Goal: Transaction & Acquisition: Purchase product/service

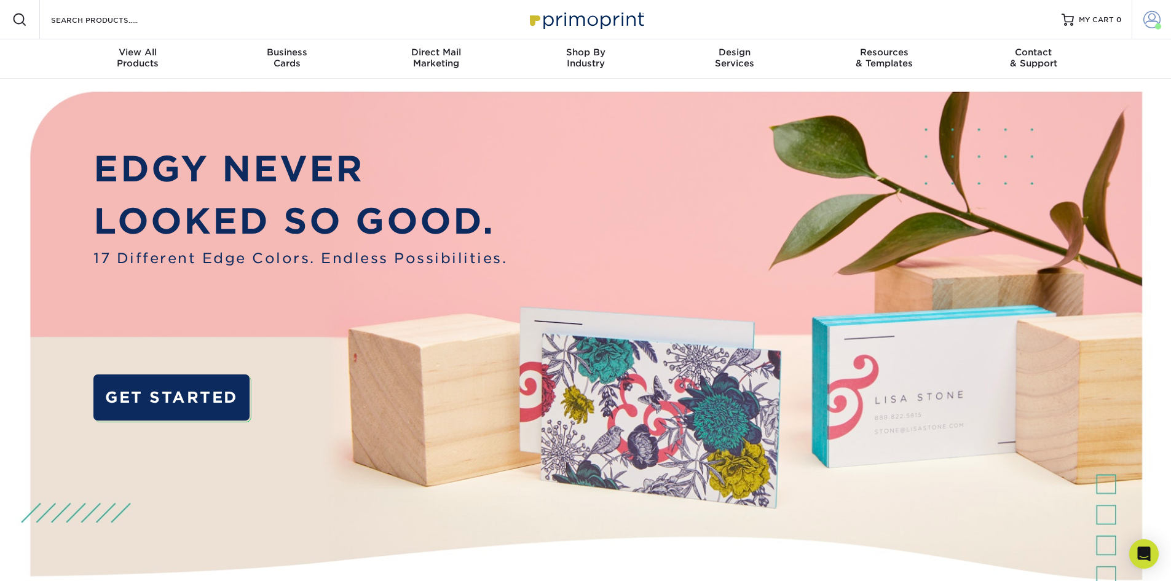
click at [1144, 18] on span at bounding box center [1151, 19] width 17 height 17
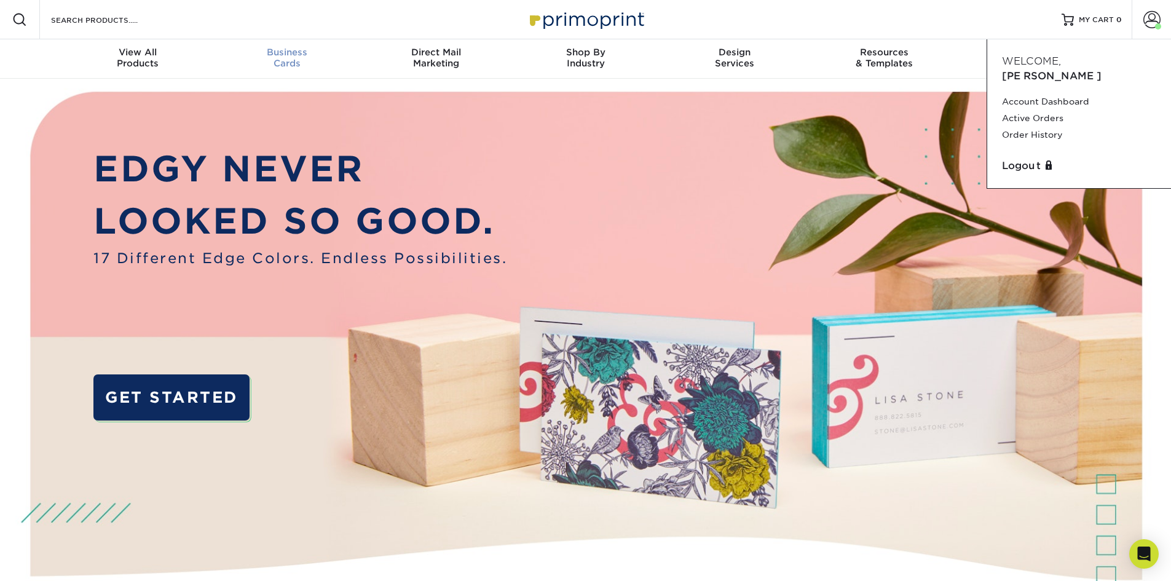
click at [308, 57] on span "Business" at bounding box center [286, 52] width 149 height 11
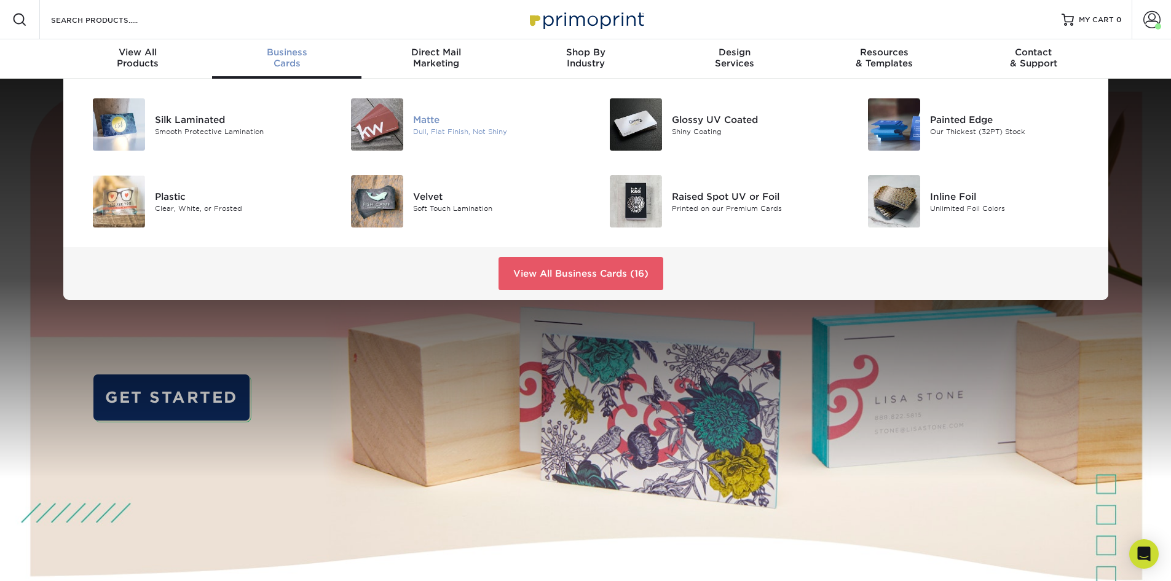
click at [472, 133] on div "Dull, Flat Finish, Not Shiny" at bounding box center [494, 131] width 163 height 10
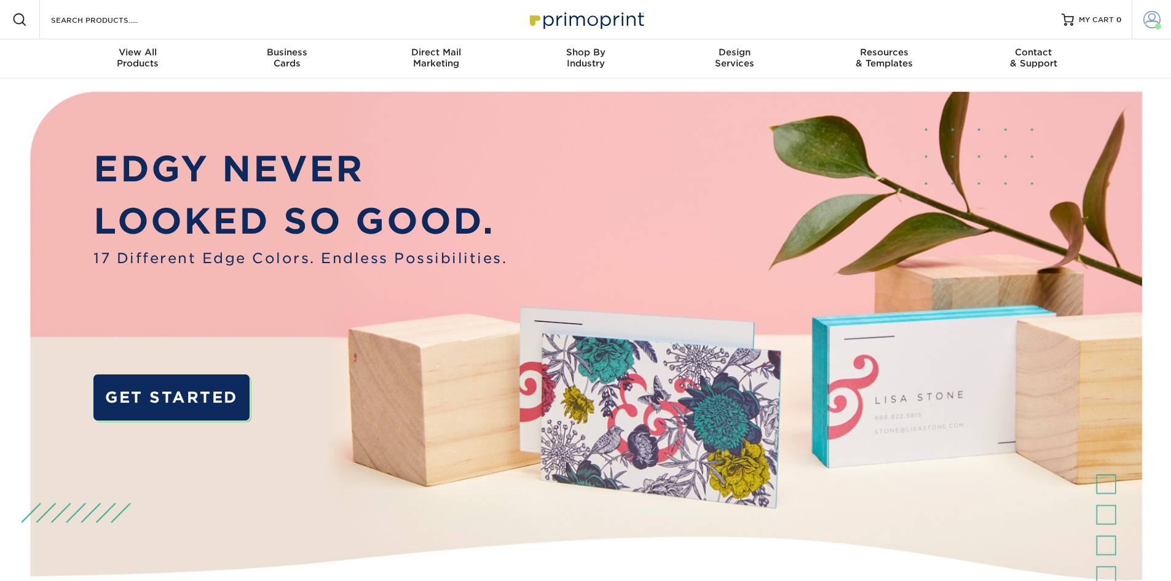
click at [1149, 22] on span at bounding box center [1151, 19] width 17 height 17
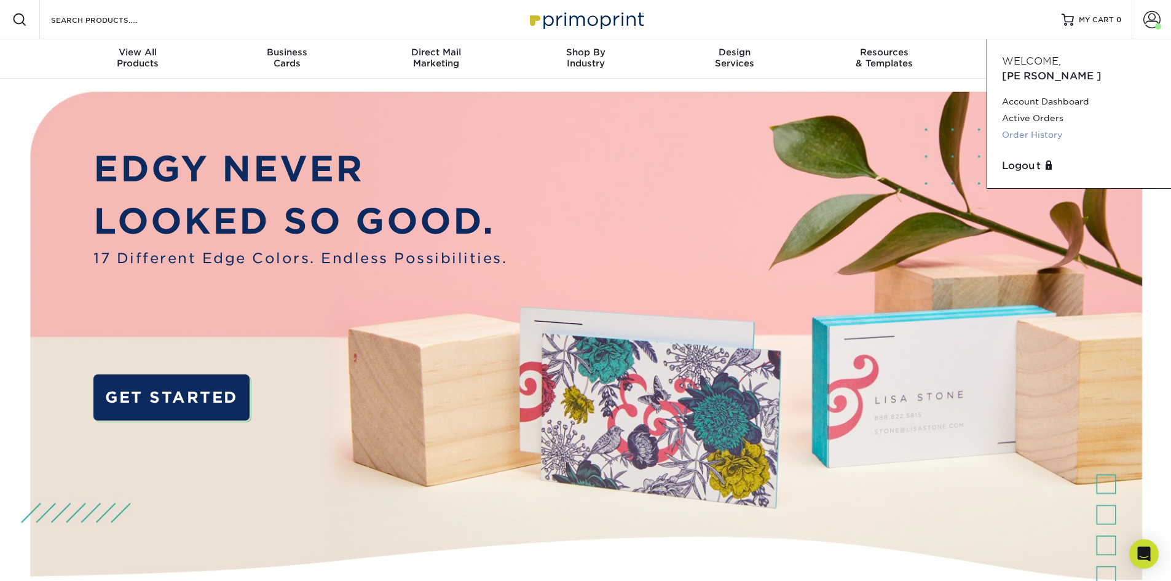
click at [1023, 127] on link "Order History" at bounding box center [1079, 135] width 154 height 17
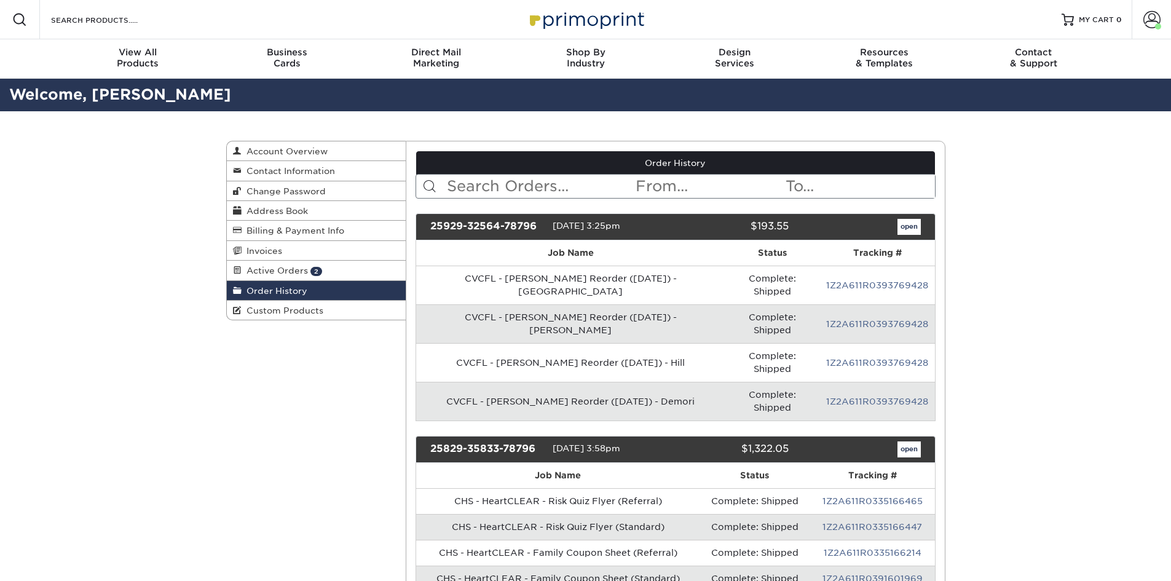
click at [531, 183] on input "text" at bounding box center [540, 186] width 189 height 23
type input "CVACF"
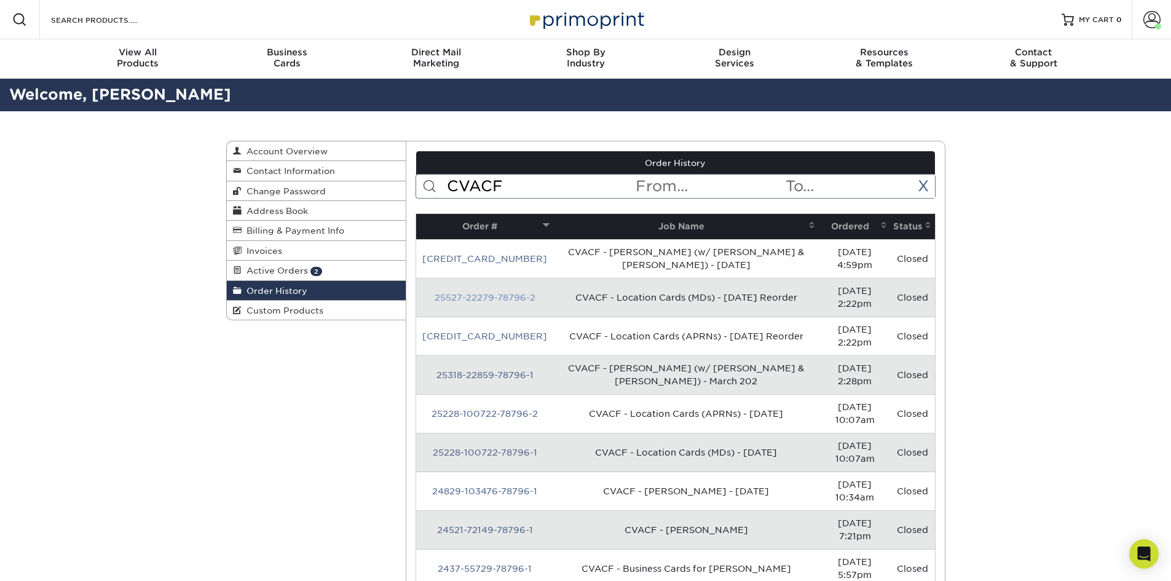
click at [498, 293] on link "25527-22279-78796-2" at bounding box center [484, 298] width 101 height 10
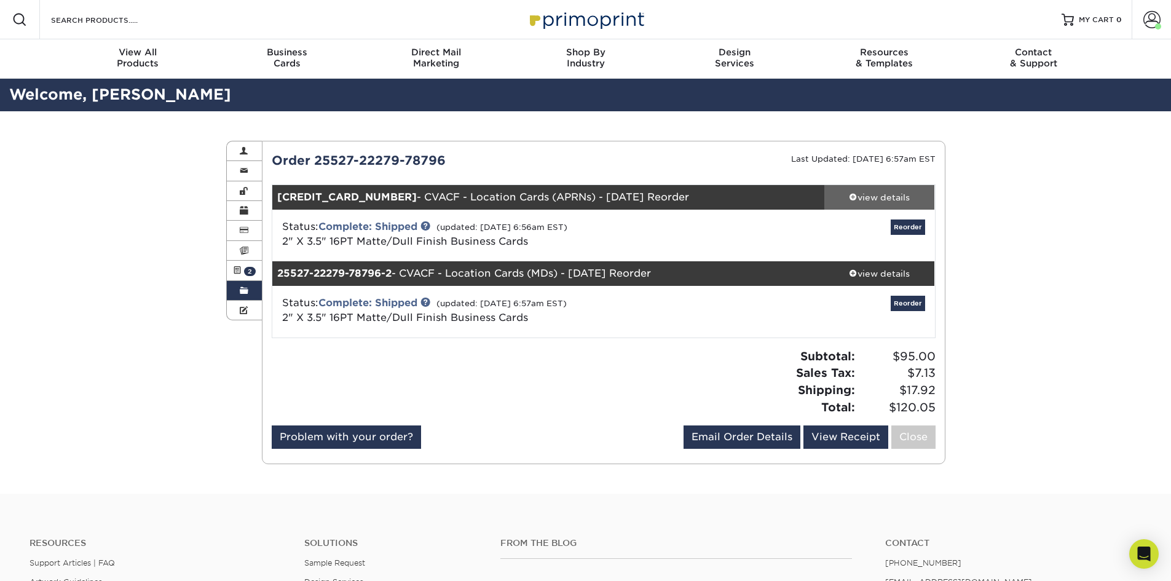
click at [895, 197] on div "view details" at bounding box center [879, 197] width 111 height 12
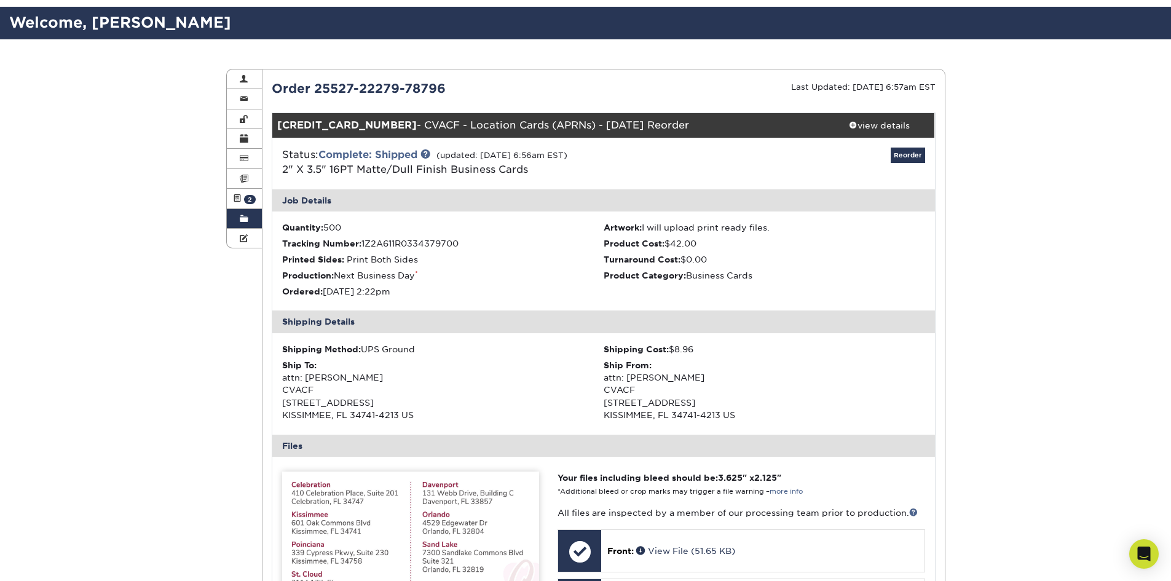
scroll to position [246, 0]
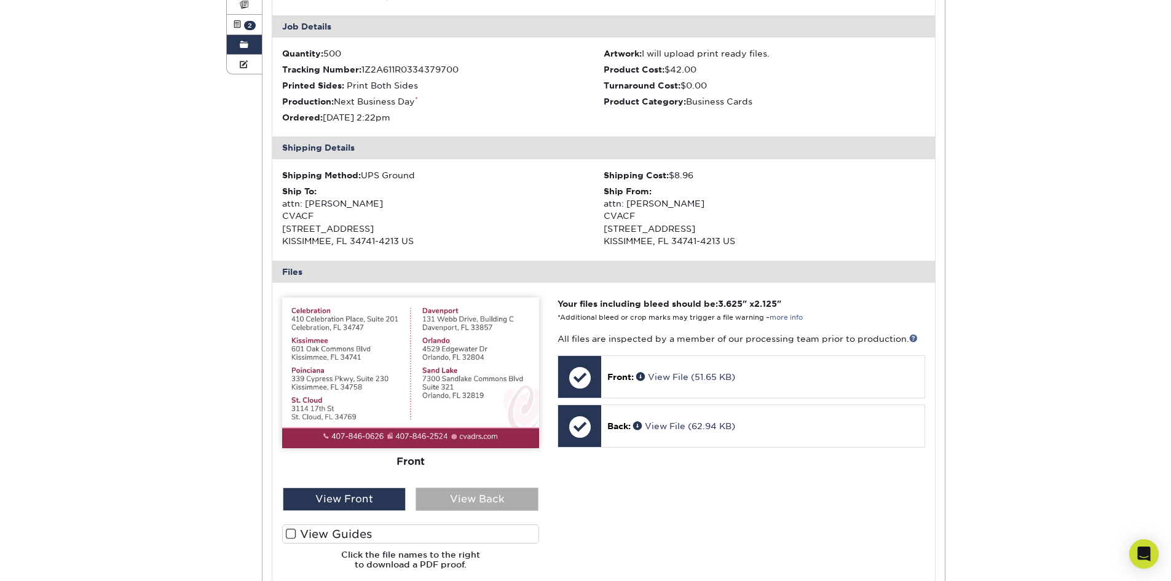
click at [473, 503] on div "View Back" at bounding box center [476, 498] width 123 height 23
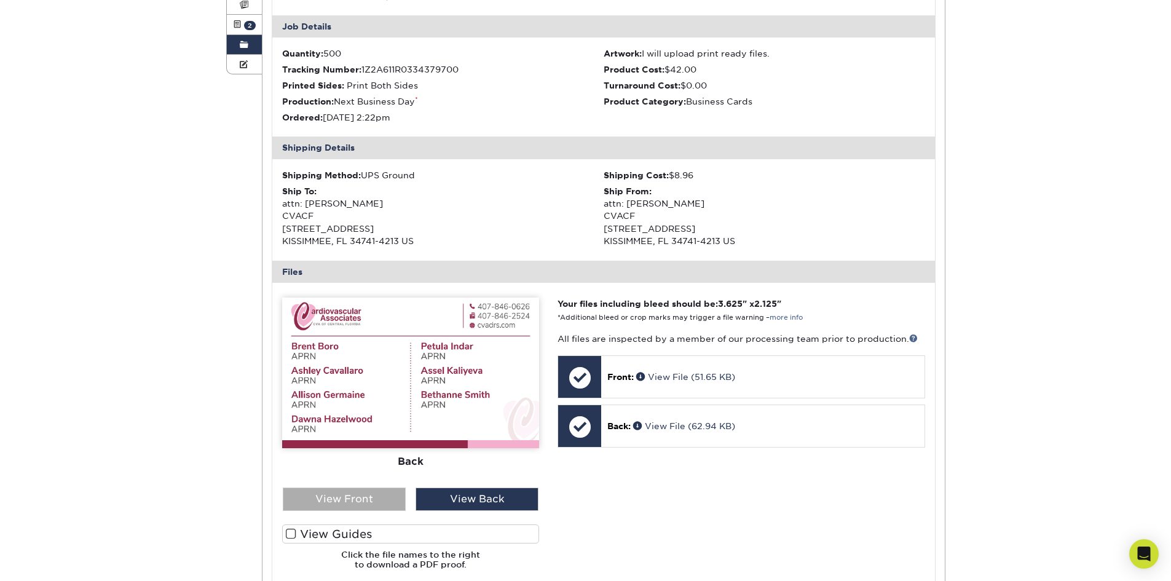
click at [350, 490] on div "View Front" at bounding box center [344, 498] width 123 height 23
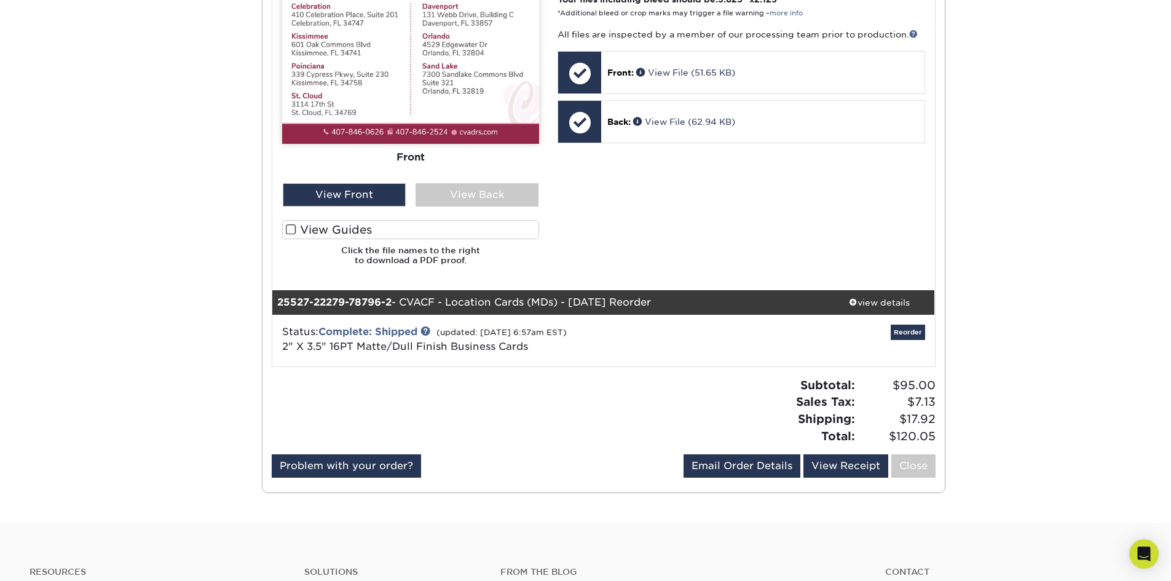
scroll to position [553, 0]
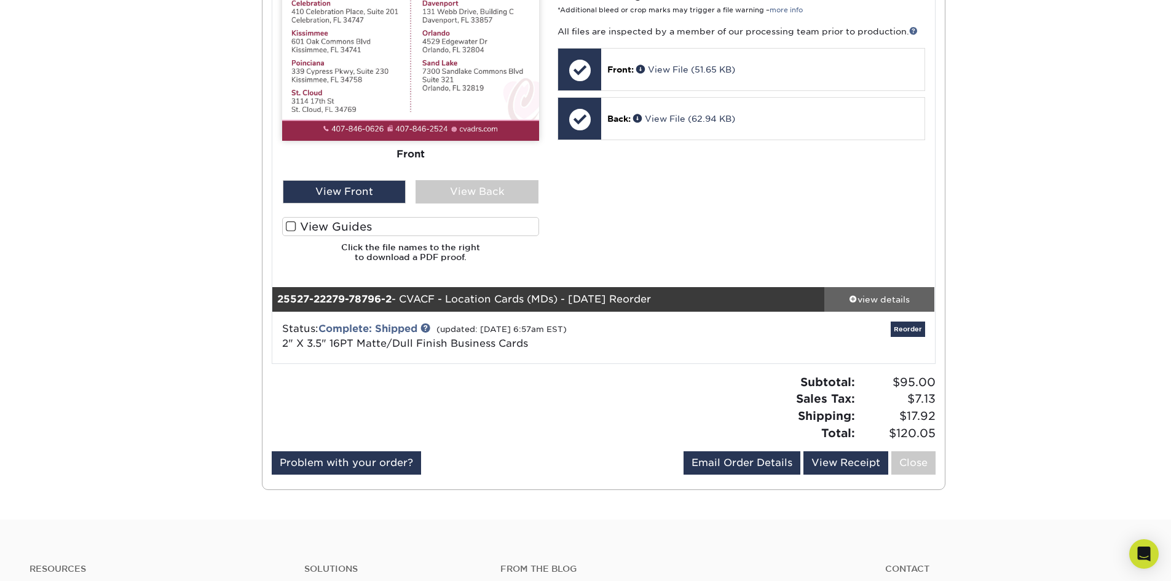
click at [892, 296] on div "view details" at bounding box center [879, 299] width 111 height 12
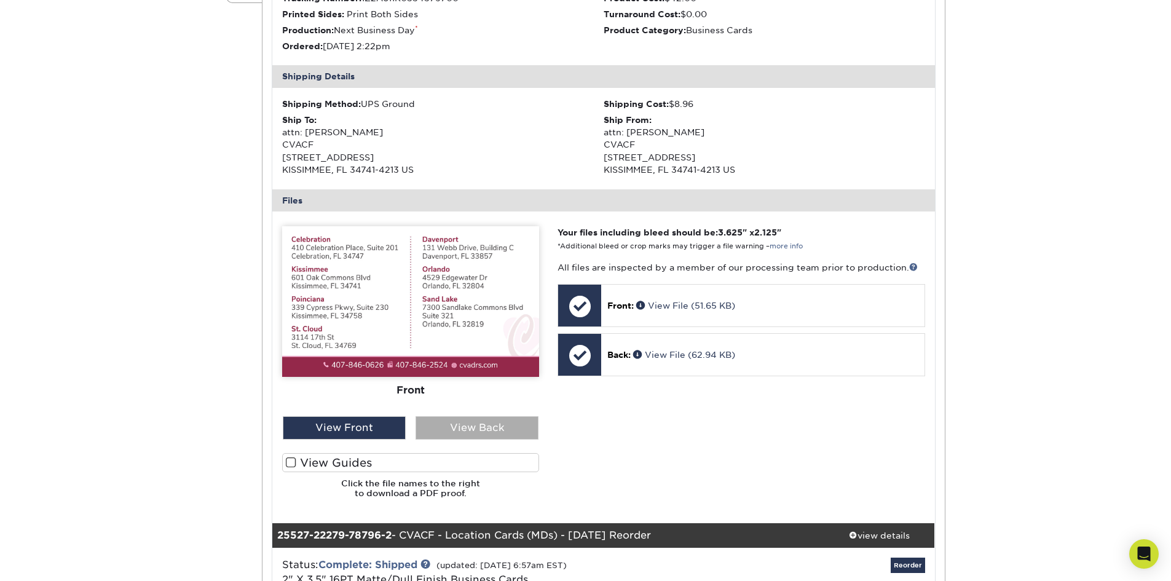
scroll to position [307, 0]
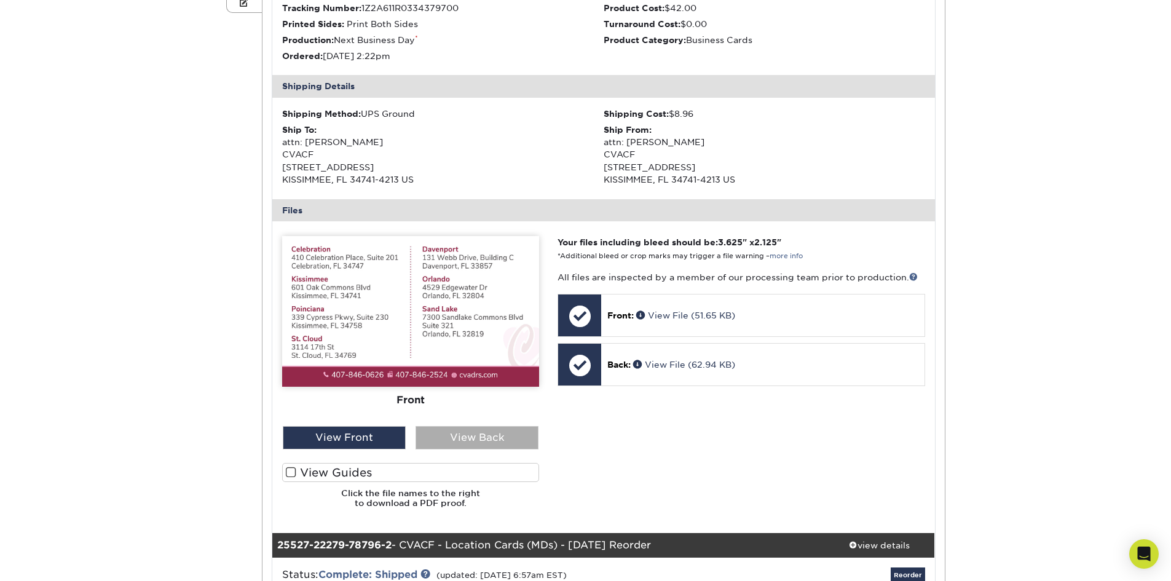
click at [465, 436] on div "View Back" at bounding box center [476, 437] width 123 height 23
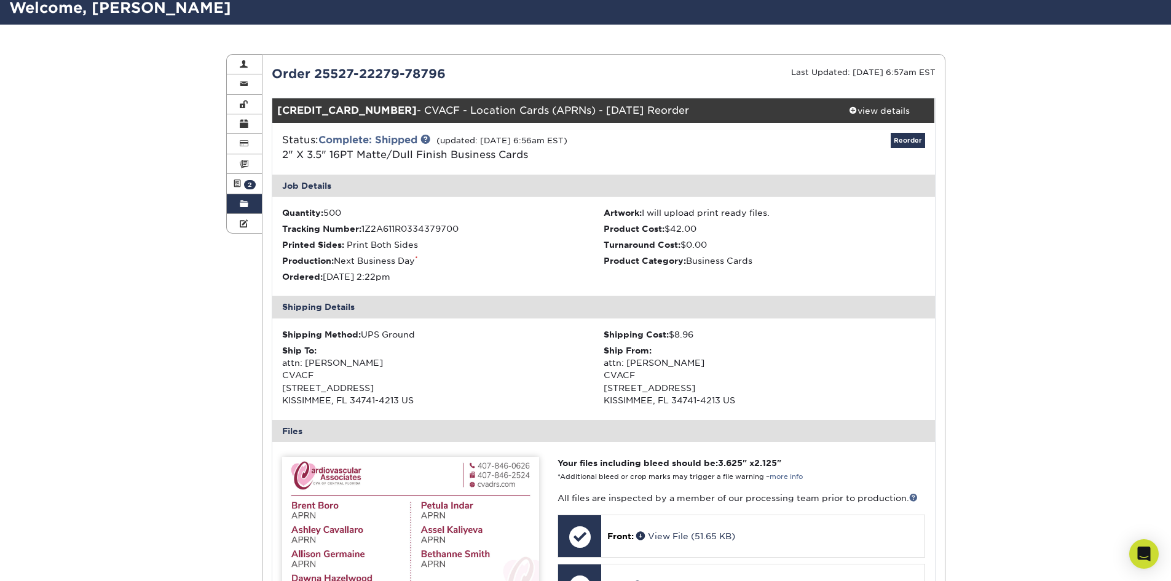
scroll to position [0, 0]
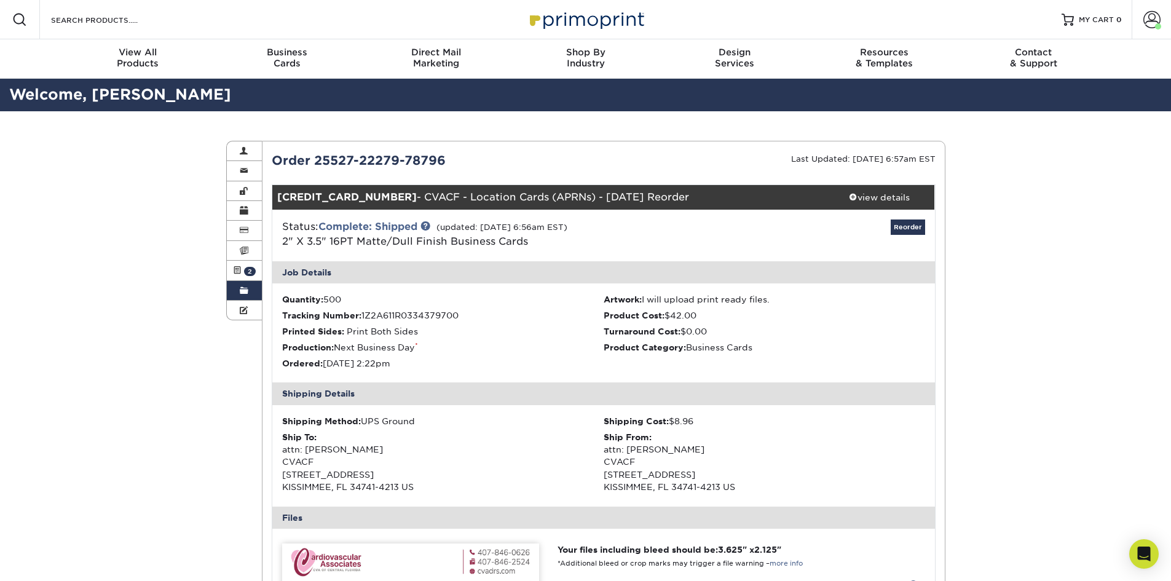
drag, startPoint x: 718, startPoint y: 199, endPoint x: 402, endPoint y: 198, distance: 315.9
click at [402, 198] on div "25527-22279-78796-1 - CVACF - Location Cards (APRNs) - May 2025 Reorder" at bounding box center [548, 197] width 552 height 25
copy div "CVACF - Location Cards (APRNs) - May 2025 Reorder"
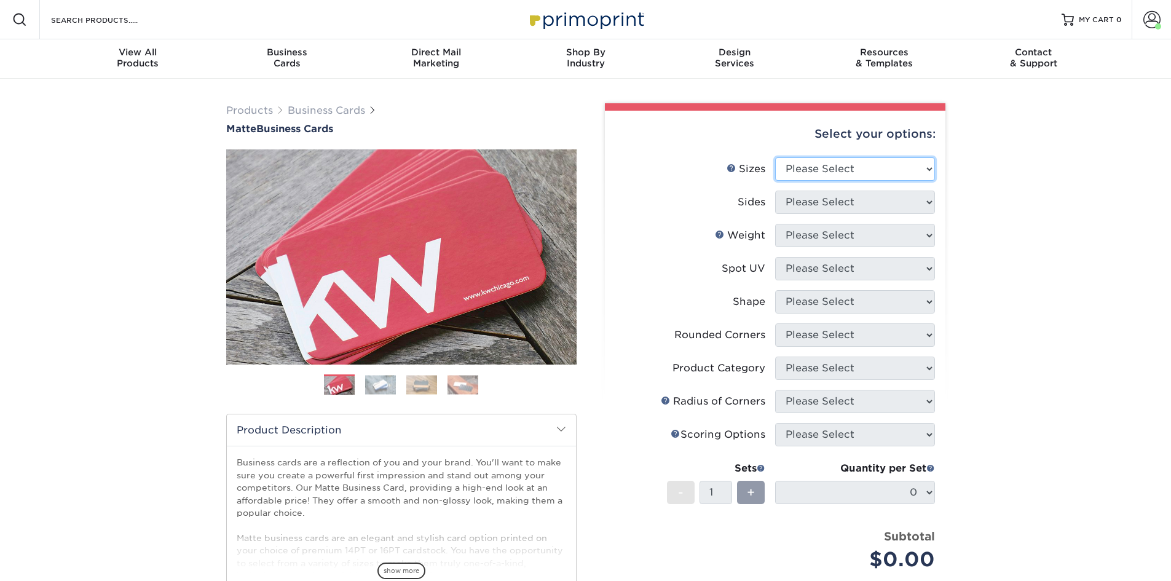
click at [854, 167] on select "Please Select 1.5" x 3.5" - Mini 1.75" x 3.5" - Mini 2" x 2" - Square 2" x 3" -…" at bounding box center [855, 168] width 160 height 23
select select "2.00x3.50"
click at [775, 157] on select "Please Select 1.5" x 3.5" - Mini 1.75" x 3.5" - Mini 2" x 2" - Square 2" x 3" -…" at bounding box center [855, 168] width 160 height 23
click at [828, 206] on select "Please Select Print Both Sides Print Front Only" at bounding box center [855, 201] width 160 height 23
select select "13abbda7-1d64-4f25-8bb2-c179b224825d"
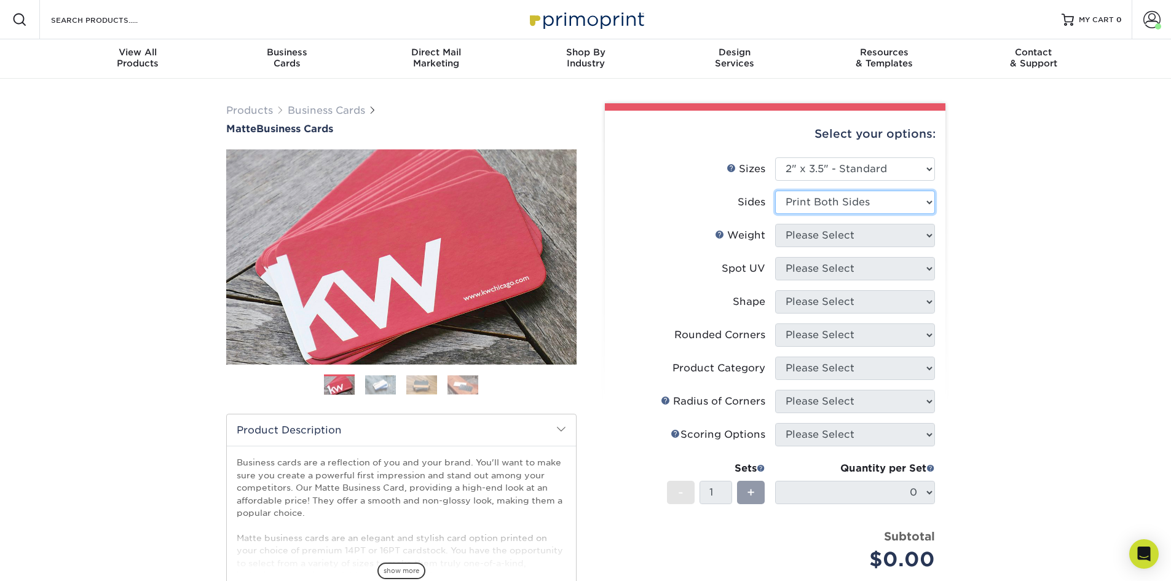
click at [775, 190] on select "Please Select Print Both Sides Print Front Only" at bounding box center [855, 201] width 160 height 23
click at [823, 227] on select "Please Select 16PT 14PT" at bounding box center [855, 235] width 160 height 23
select select "16PT"
click at [775, 224] on select "Please Select 16PT 14PT" at bounding box center [855, 235] width 160 height 23
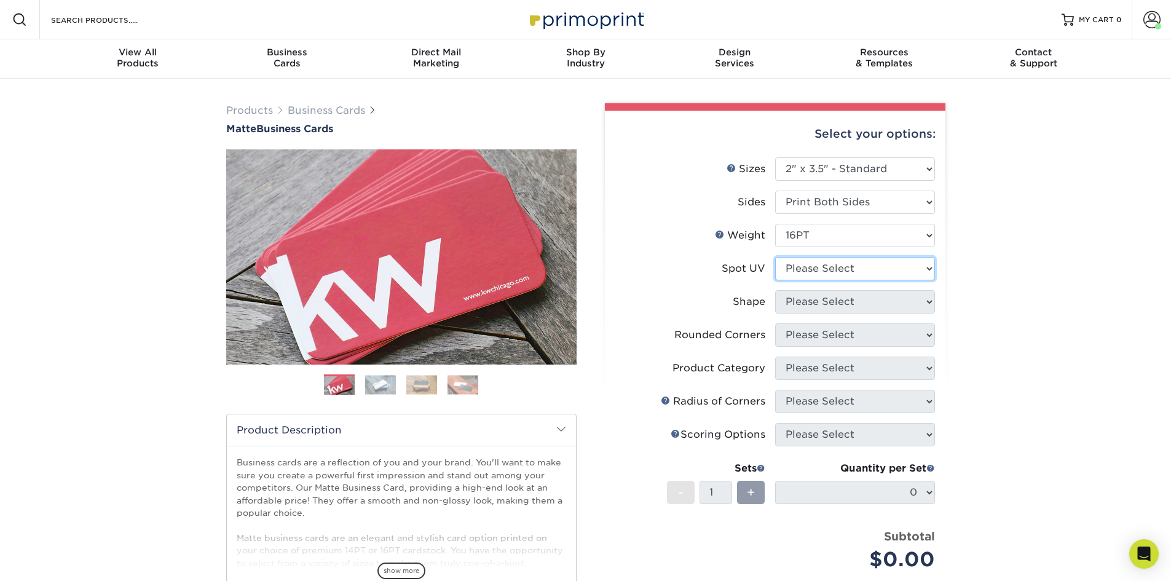
click at [812, 274] on select "Please Select No Spot UV Front and Back (Both Sides) Front Only Back Only" at bounding box center [855, 268] width 160 height 23
select select "3"
click at [775, 257] on select "Please Select No Spot UV Front and Back (Both Sides) Front Only Back Only" at bounding box center [855, 268] width 160 height 23
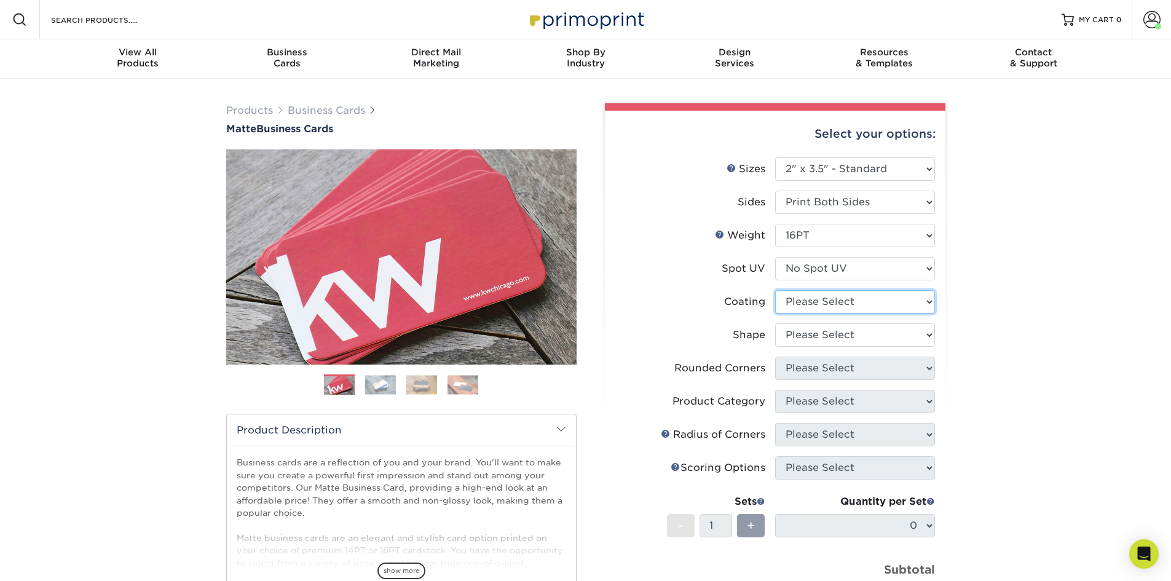
click at [816, 310] on select at bounding box center [855, 301] width 160 height 23
select select "121bb7b5-3b4d-429f-bd8d-bbf80e953313"
click at [775, 290] on select at bounding box center [855, 301] width 160 height 23
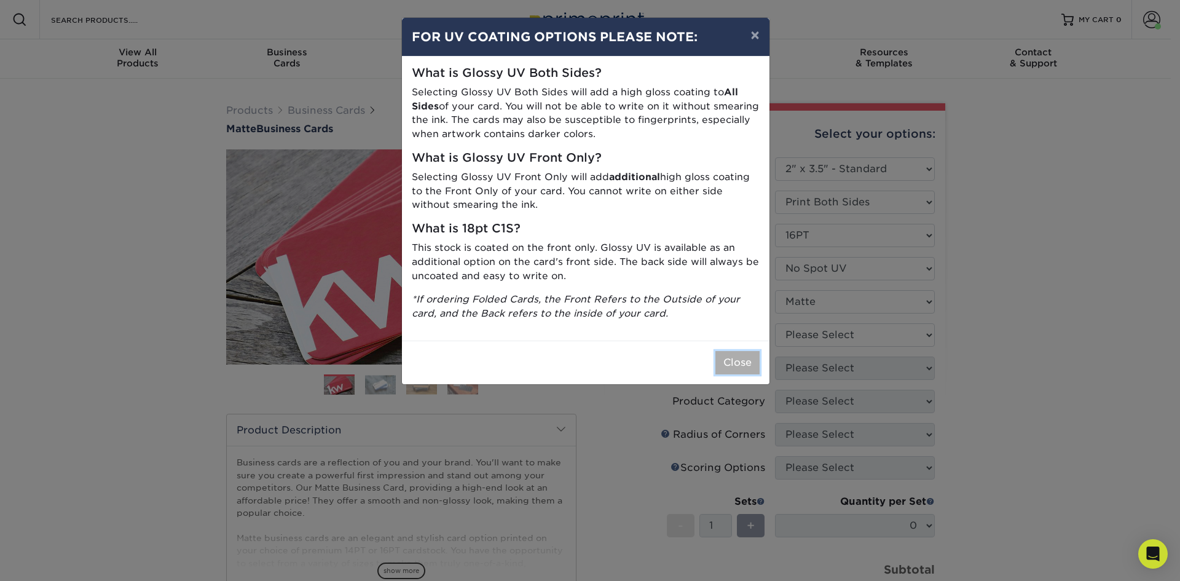
click at [736, 363] on button "Close" at bounding box center [737, 362] width 44 height 23
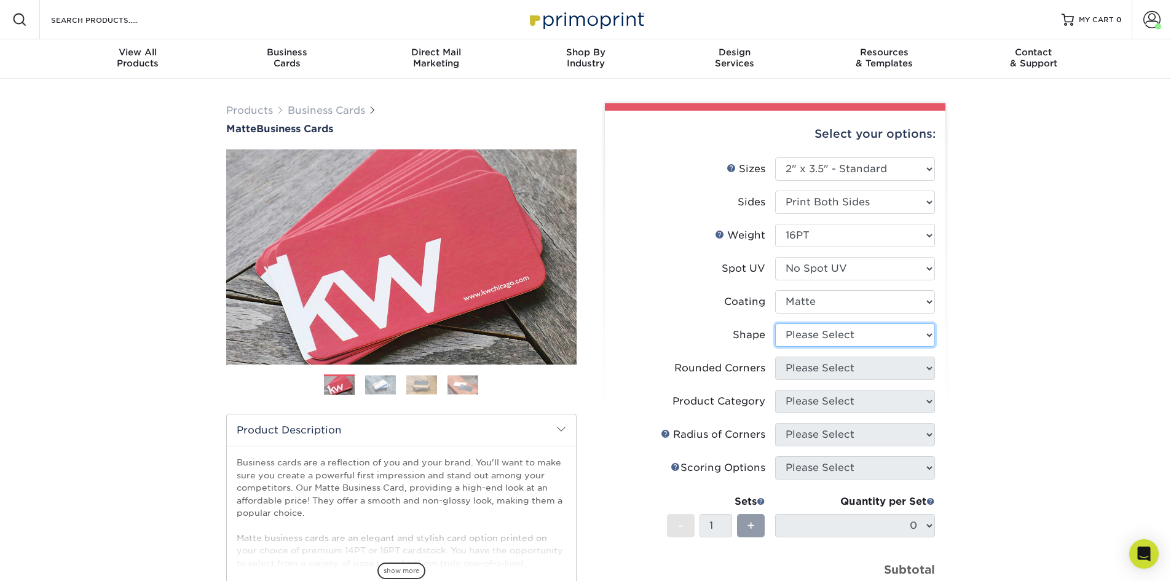
click at [829, 338] on select "Please Select Standard Oval" at bounding box center [855, 334] width 160 height 23
select select "standard"
click at [775, 323] on select "Please Select Standard Oval" at bounding box center [855, 334] width 160 height 23
click at [842, 295] on select at bounding box center [855, 301] width 160 height 23
click at [775, 290] on select at bounding box center [855, 301] width 160 height 23
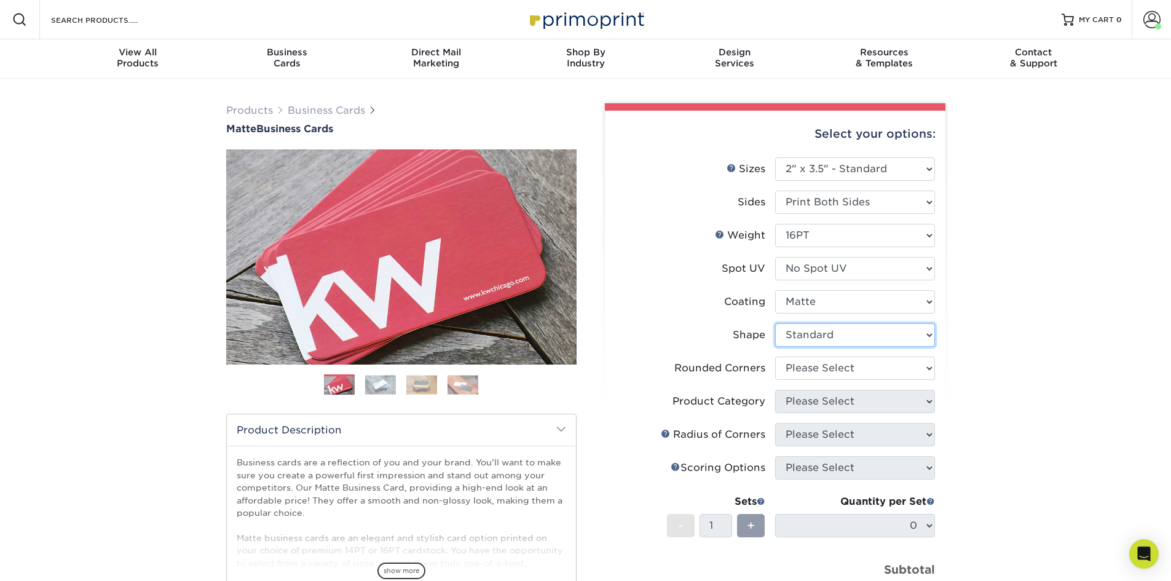
click at [827, 332] on select "Please Select Standard Oval" at bounding box center [855, 334] width 160 height 23
click at [775, 323] on select "Please Select Standard Oval" at bounding box center [855, 334] width 160 height 23
click at [834, 369] on select "Please Select Yes - Round 2 Corners Yes - Round 4 Corners No" at bounding box center [855, 367] width 160 height 23
select select "0"
click at [775, 356] on select "Please Select Yes - Round 2 Corners Yes - Round 4 Corners No" at bounding box center [855, 367] width 160 height 23
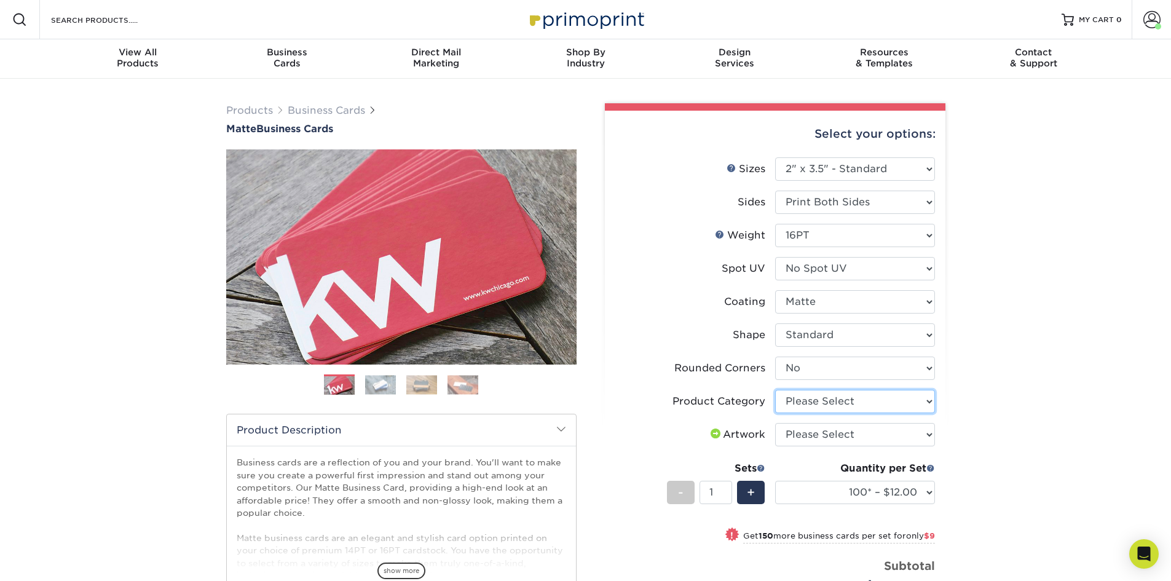
click at [828, 400] on select "Please Select Business Cards" at bounding box center [855, 401] width 160 height 23
select select "3b5148f1-0588-4f88-a218-97bcfdce65c1"
click at [775, 390] on select "Please Select Business Cards" at bounding box center [855, 401] width 160 height 23
click at [824, 436] on select "Please Select I will upload files I need a design - $100" at bounding box center [855, 434] width 160 height 23
select select "upload"
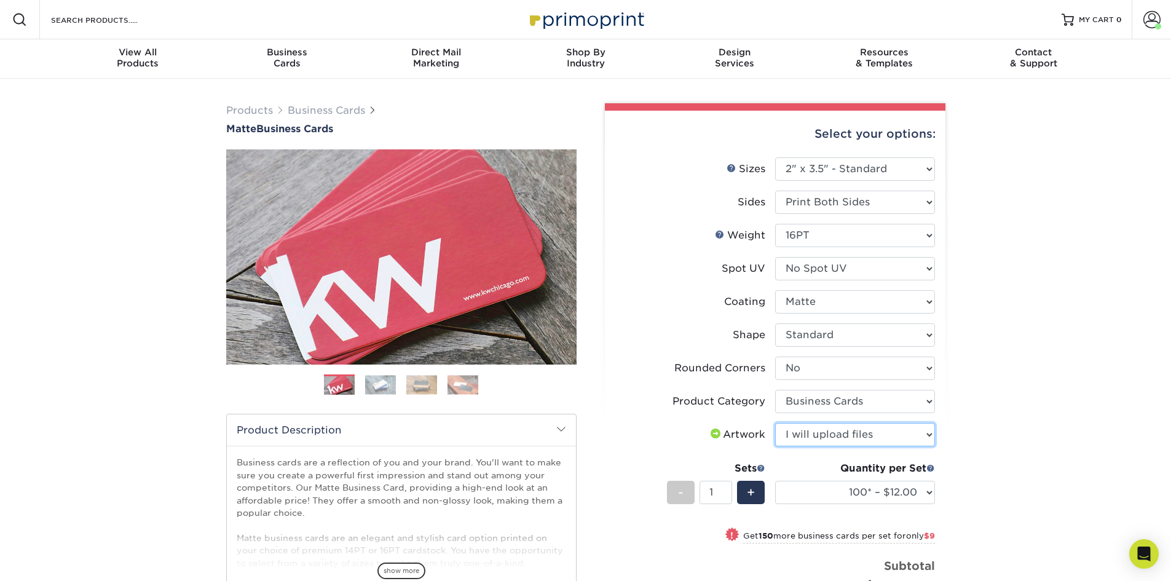
click at [775, 423] on select "Please Select I will upload files I need a design - $100" at bounding box center [855, 434] width 160 height 23
click at [762, 496] on div "+" at bounding box center [751, 492] width 28 height 23
type input "2"
click at [820, 485] on select "100* – $12.00 250* – $21.00 500 – $42.00 1000 – $53.00 2500 – $95.00 5000 – $18…" at bounding box center [855, 492] width 160 height 23
select select "1000 – $53.00"
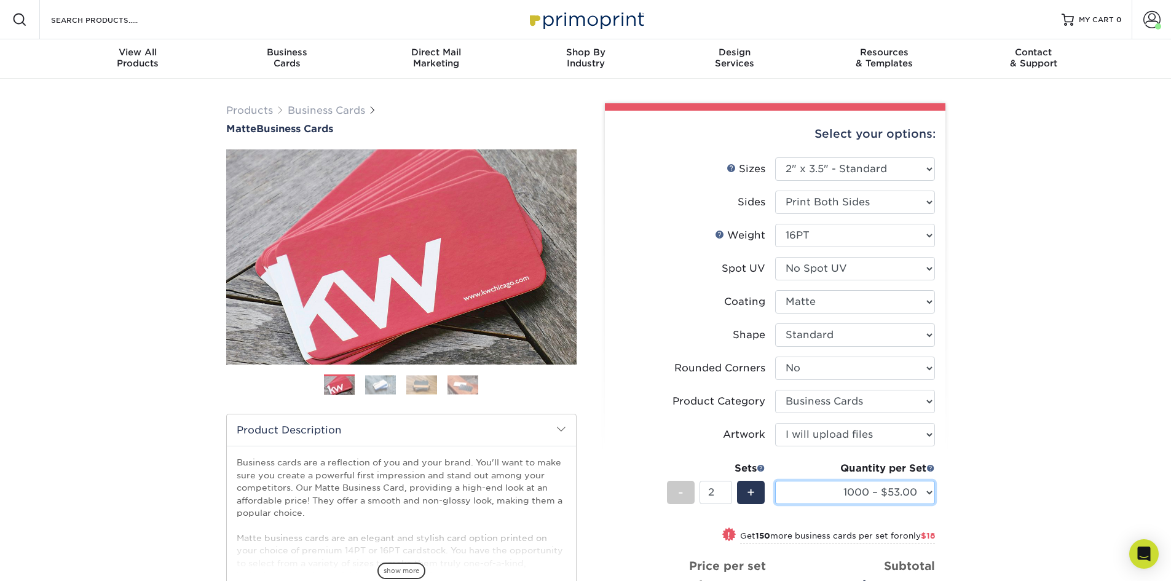
click at [775, 481] on select "100* – $12.00 250* – $21.00 500 – $42.00 1000 – $53.00 2500 – $95.00 5000 – $18…" at bounding box center [855, 492] width 160 height 23
click at [978, 256] on div "Products Business Cards Matte Business Cards Previous Next 100 $ 9" at bounding box center [585, 458] width 1171 height 758
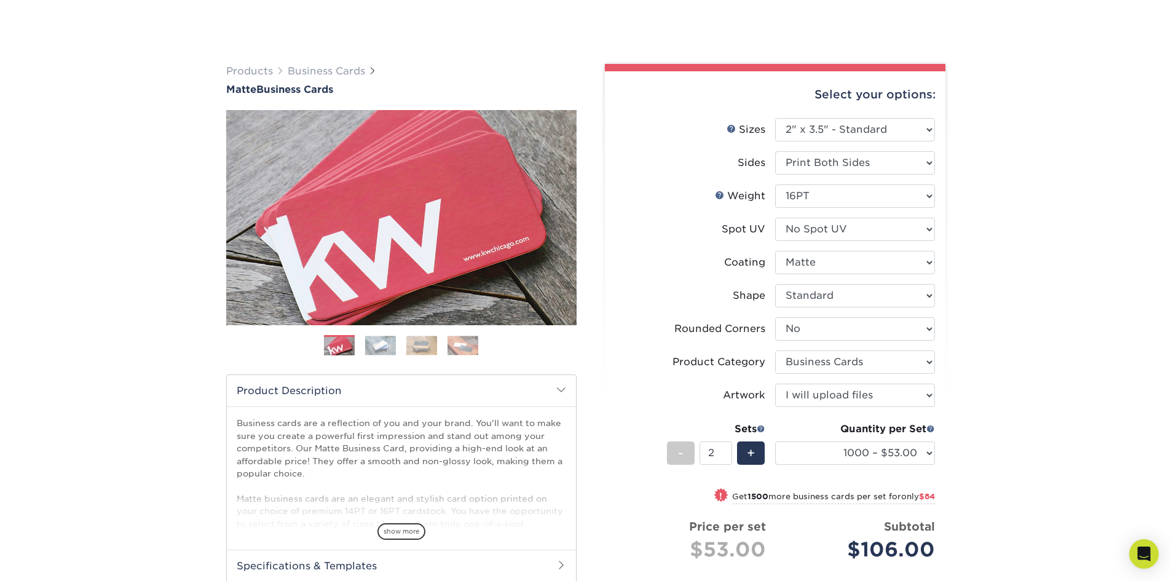
scroll to position [246, 0]
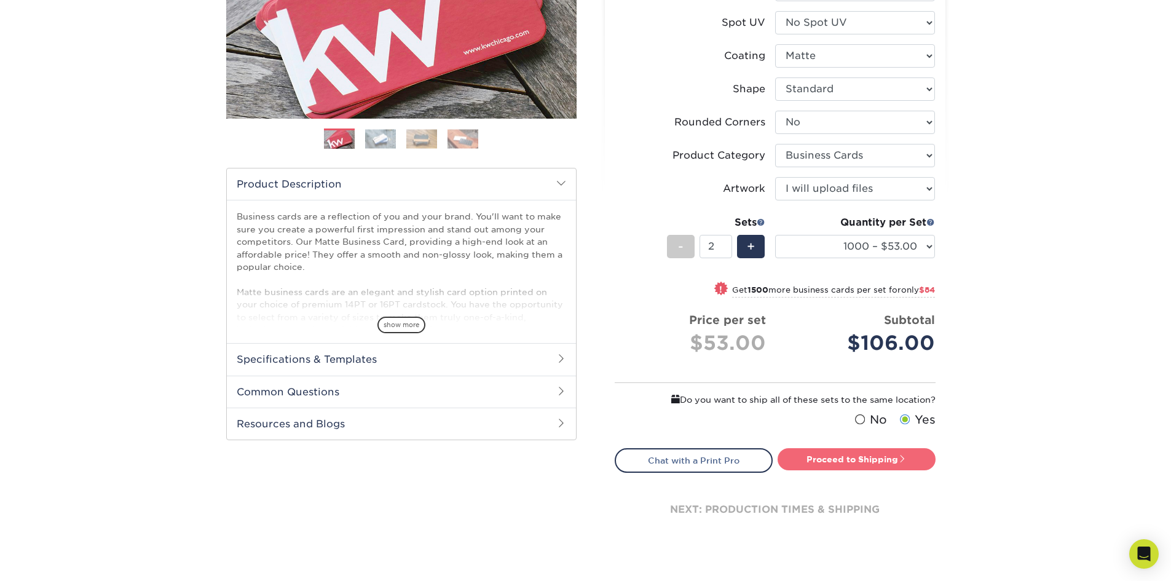
click at [874, 452] on link "Proceed to Shipping" at bounding box center [856, 459] width 158 height 22
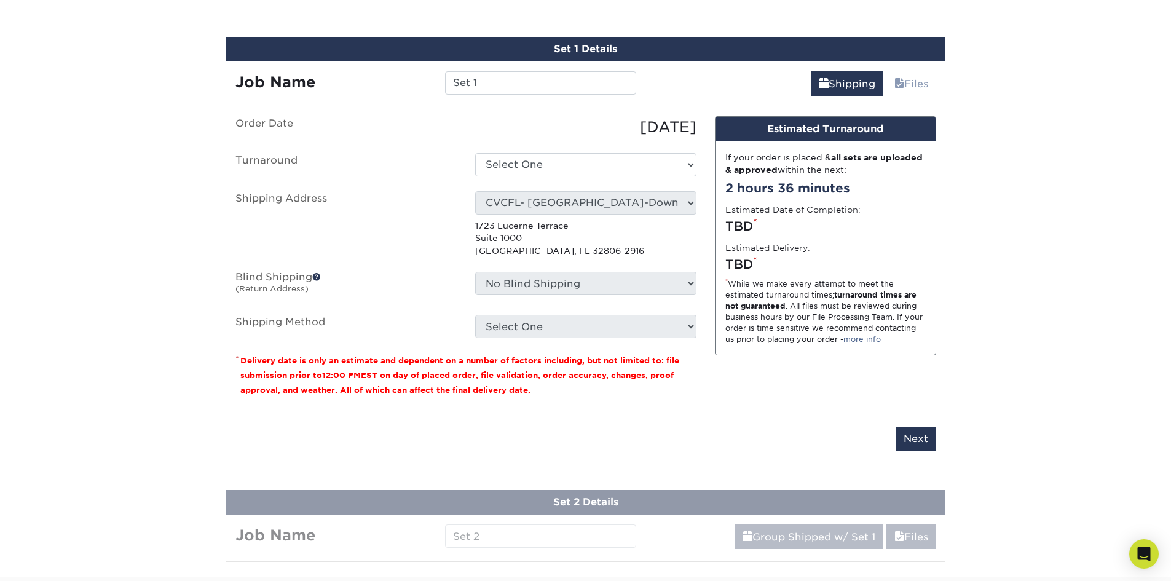
scroll to position [727, 0]
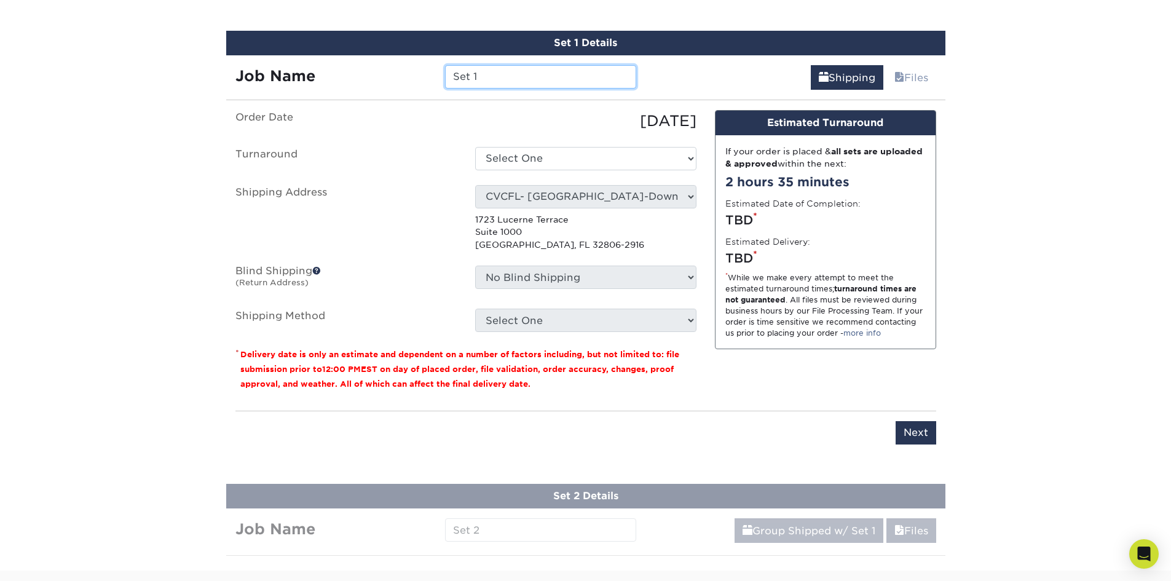
click at [477, 76] on input "Set 1" at bounding box center [540, 76] width 191 height 23
paste input "CVACF - Location Cards (APRNs) - May 2025 Reorder"
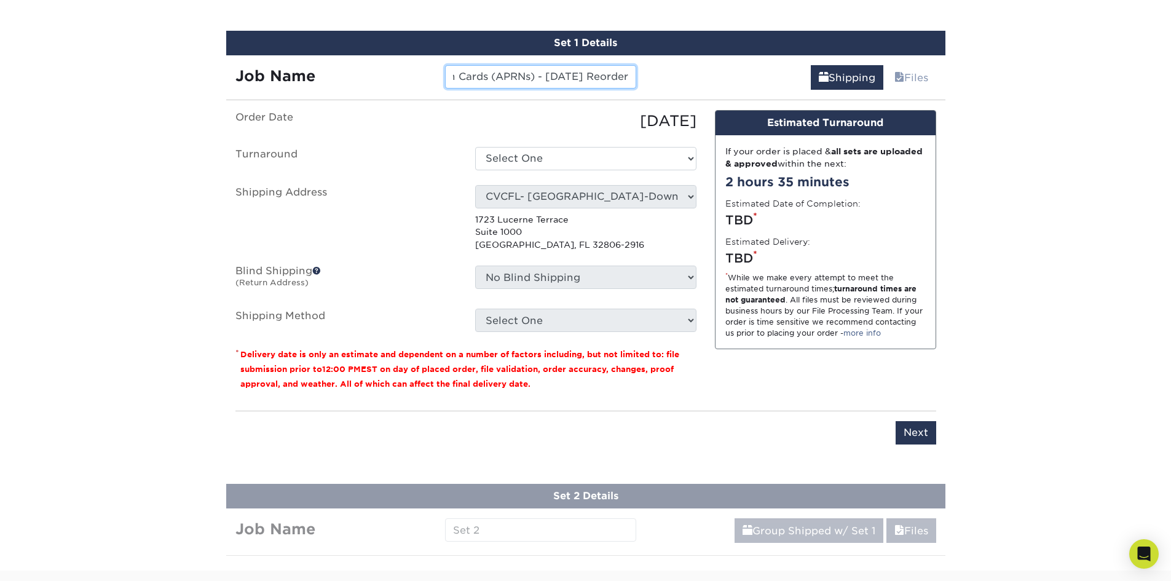
drag, startPoint x: 555, startPoint y: 76, endPoint x: 535, endPoint y: 76, distance: 19.7
click at [535, 76] on input "CVACF - Location Cards (APRNs) - May 2025 Reorder" at bounding box center [540, 76] width 191 height 23
drag, startPoint x: 535, startPoint y: 75, endPoint x: 390, endPoint y: 56, distance: 146.3
click at [390, 56] on div "Job Name CVACF - Location Cards (APRNs) - Oct 2025 Reorder" at bounding box center [436, 72] width 420 height 34
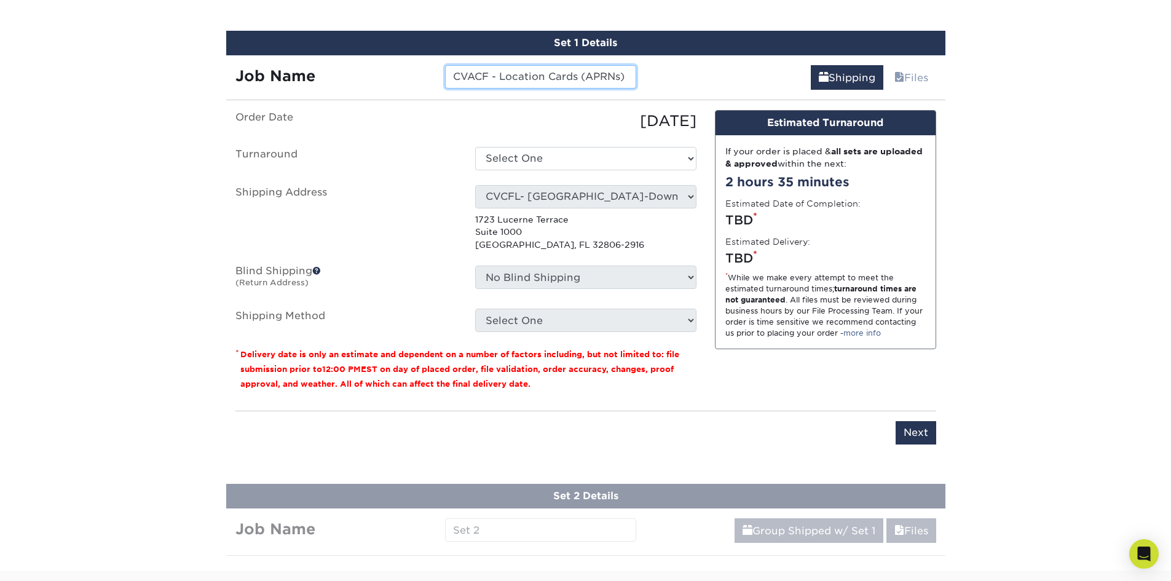
click at [575, 69] on input "CVACF - Location Cards (APRNs) - [DATE] Reorder" at bounding box center [540, 76] width 191 height 23
type input "CVACF - Location Cards (APRNs) - [DATE] Reorder"
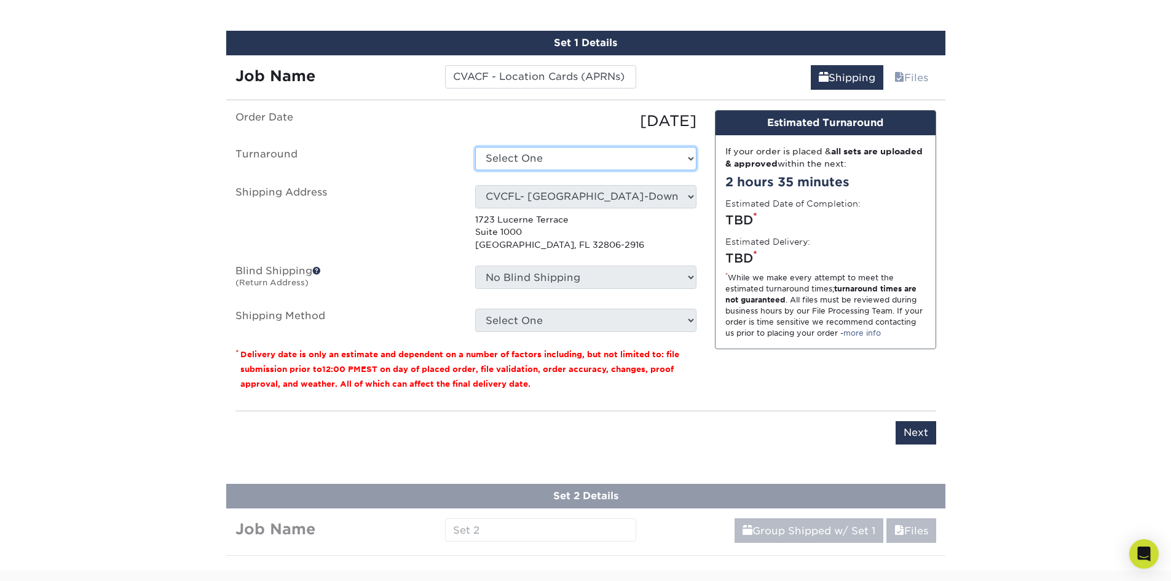
click at [592, 156] on select "Select One 2-4 Business Days 2 Day Next Business Day" at bounding box center [585, 158] width 221 height 23
select select "b26dbba4-becb-4f18-80b9-4627273e8b11"
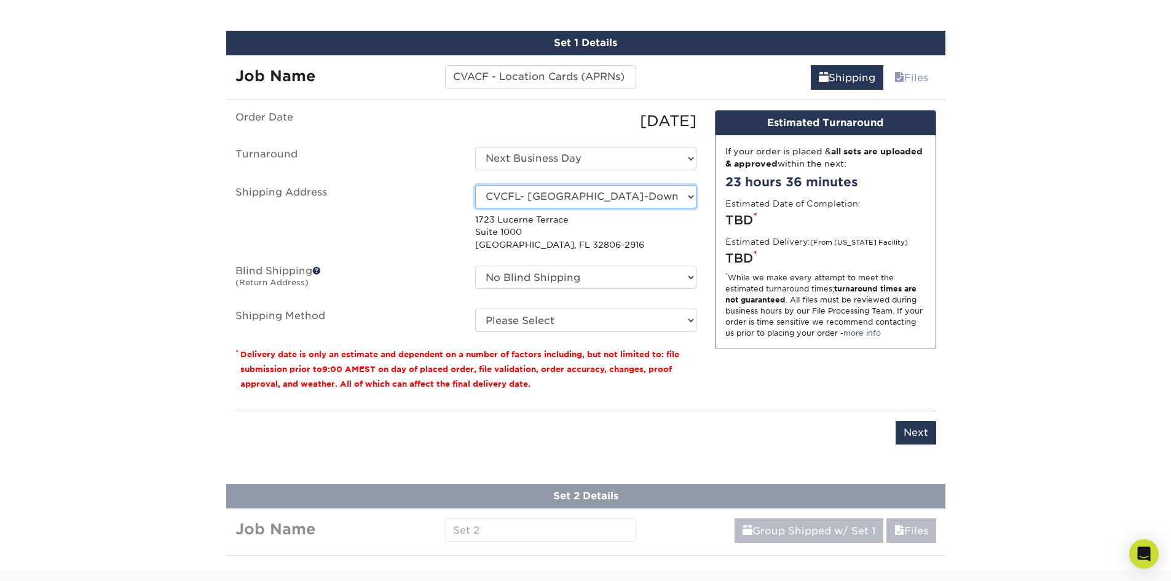
click at [546, 202] on select "Select One Lauryn Matthews AAP Conference - Advance Warehouse Acacia Crawford A…" at bounding box center [585, 196] width 221 height 23
click at [583, 198] on select "Select One Lauryn Matthews AAP Conference - Advance Warehouse Acacia Crawford A…" at bounding box center [585, 196] width 221 height 23
select select "256890"
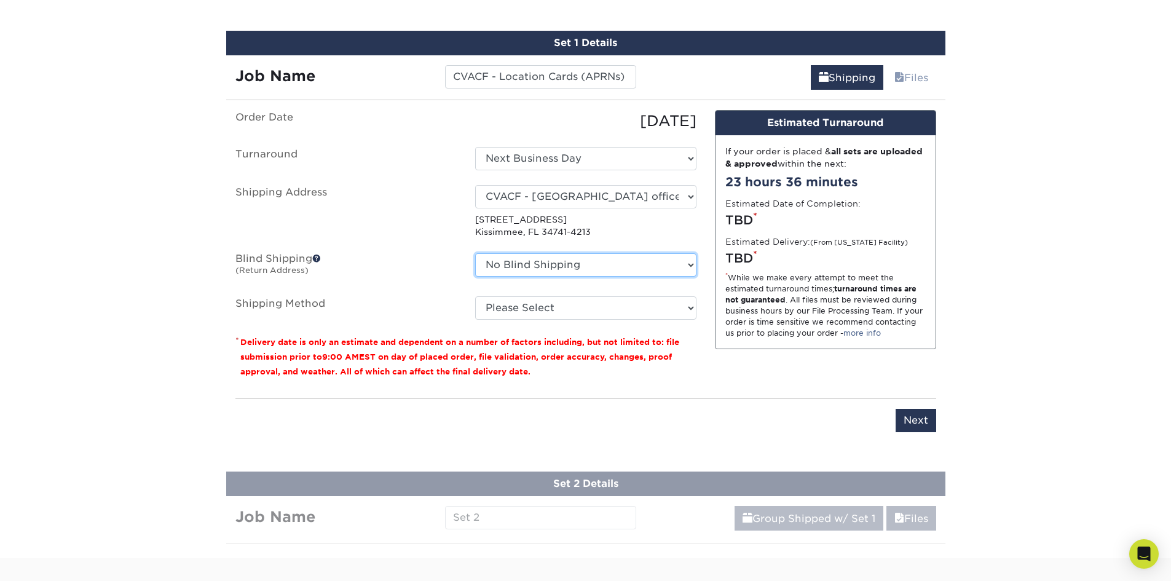
click at [626, 267] on select "No Blind Shipping Lauryn Matthews AAP Conference - Advance Warehouse Acacia Cra…" at bounding box center [585, 264] width 221 height 23
select select "256890"
click at [475, 253] on select "No Blind Shipping Lauryn Matthews AAP Conference - Advance Warehouse Acacia Cra…" at bounding box center [585, 264] width 221 height 23
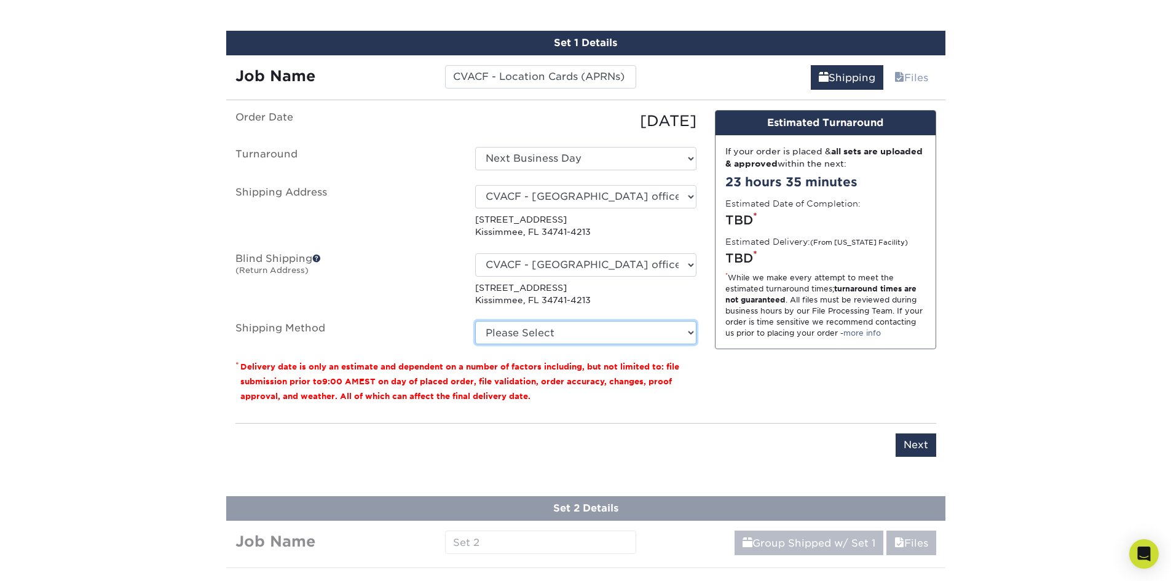
click at [633, 339] on select "Please Select Ground Shipping (+$14.96) 3 Day Shipping Service (+$15.34) 2 Day …" at bounding box center [585, 332] width 221 height 23
select select "03"
click at [475, 321] on select "Please Select Ground Shipping (+$14.96) 3 Day Shipping Service (+$15.34) 2 Day …" at bounding box center [585, 332] width 221 height 23
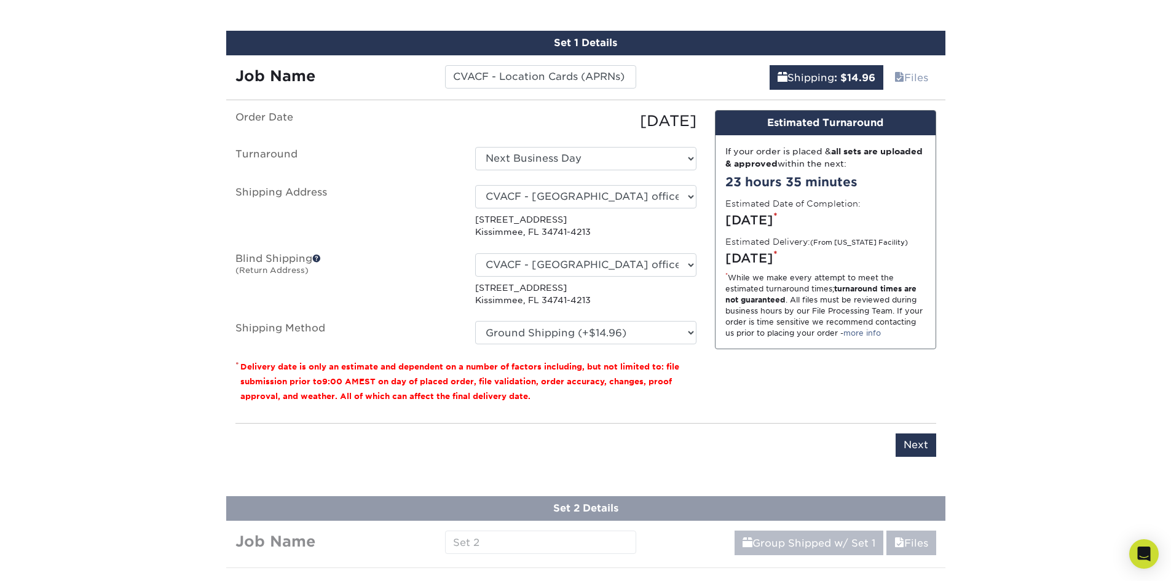
click at [919, 441] on input "Next" at bounding box center [915, 444] width 41 height 23
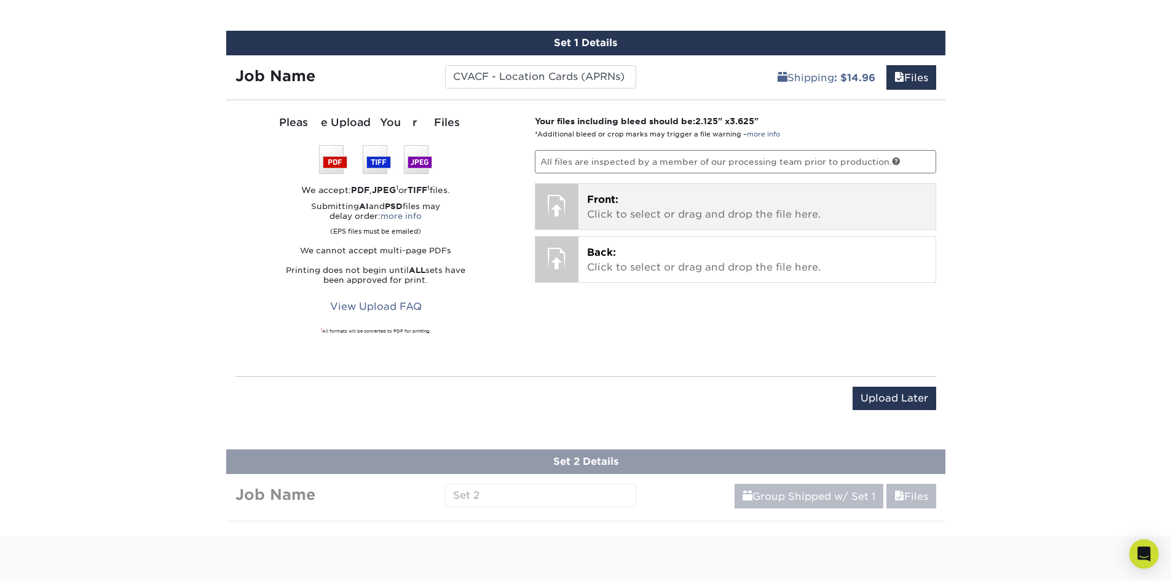
click at [620, 207] on p "Front: Click to select or drag and drop the file here." at bounding box center [757, 206] width 340 height 29
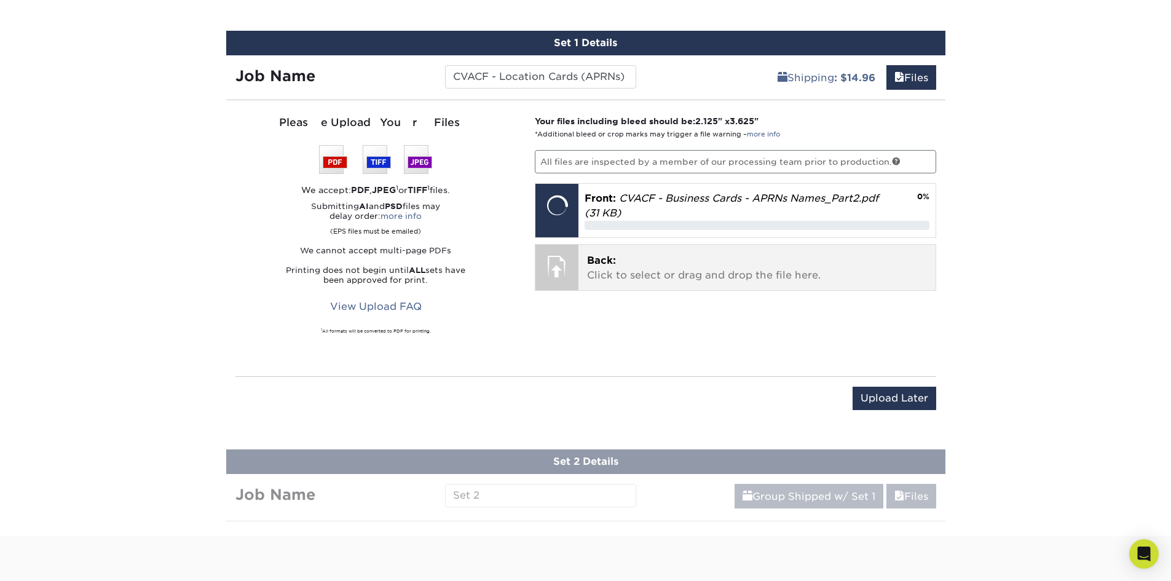
click at [637, 282] on p "Back: Click to select or drag and drop the file here." at bounding box center [757, 267] width 340 height 29
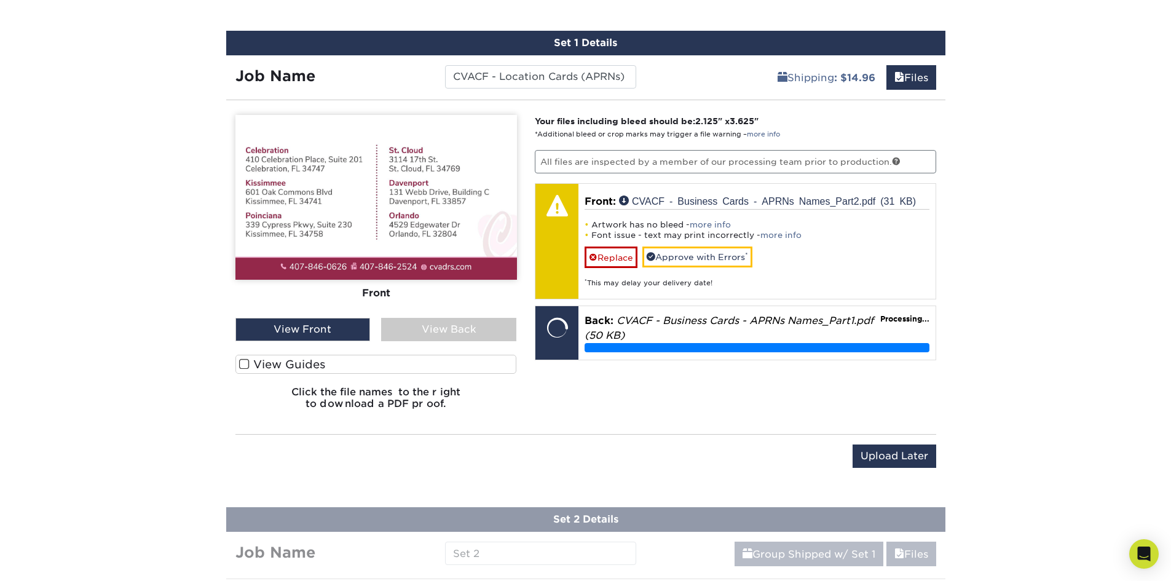
click at [414, 328] on div "View Back" at bounding box center [448, 329] width 135 height 23
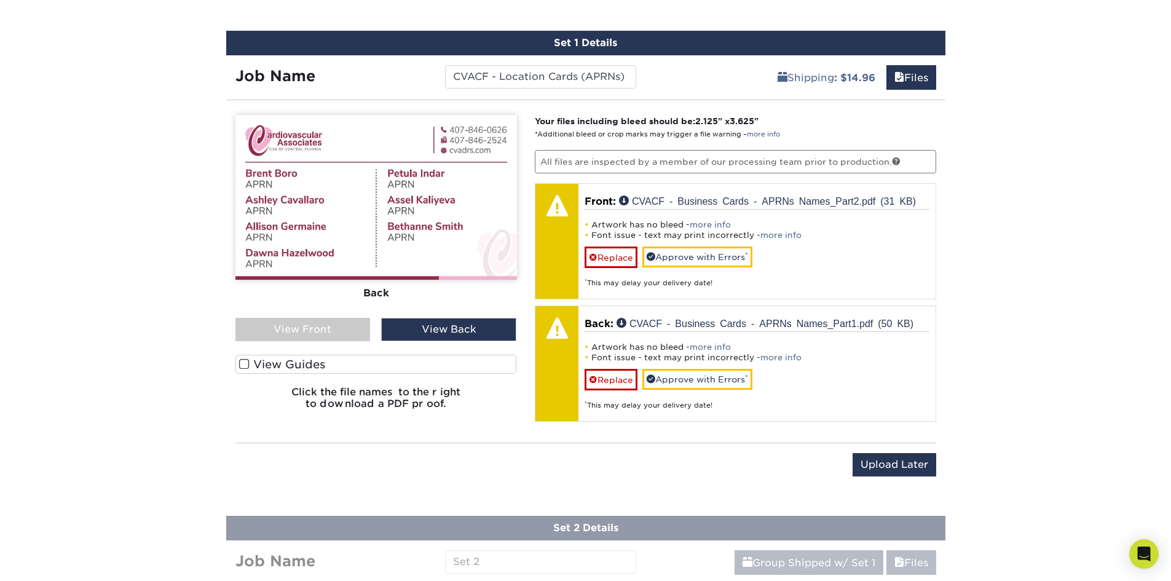
click at [328, 324] on div "View Front" at bounding box center [302, 329] width 135 height 23
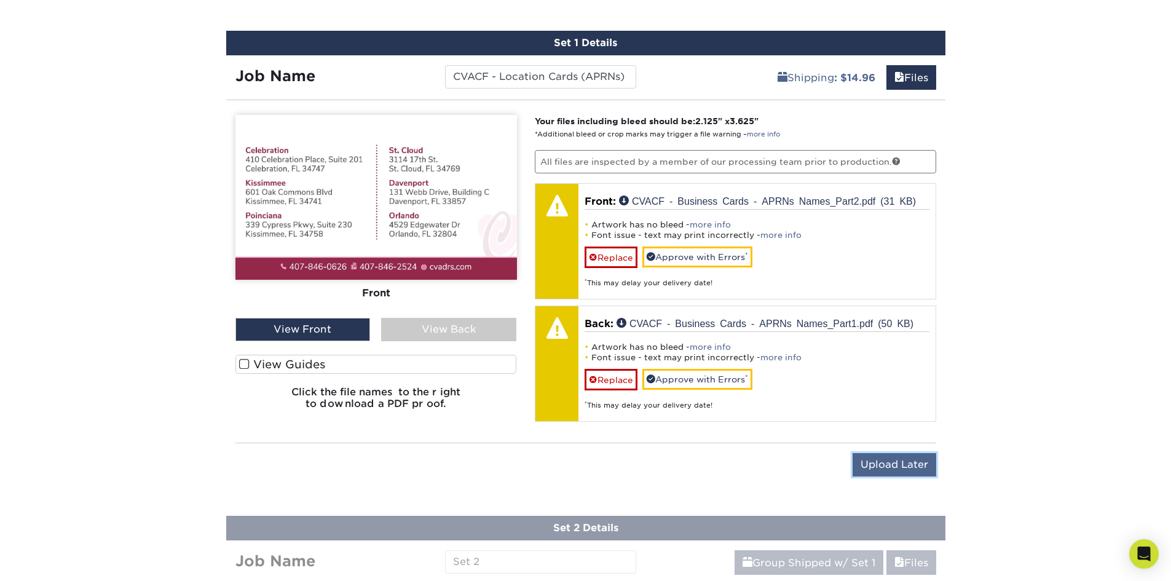
click at [874, 458] on input "Upload Later" at bounding box center [894, 464] width 84 height 23
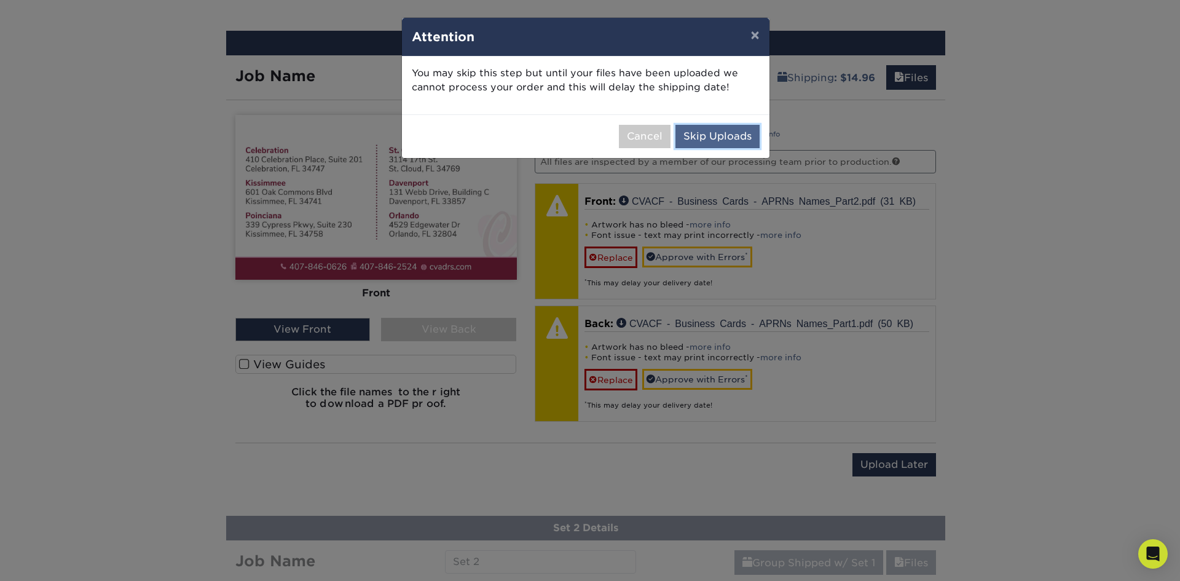
click at [704, 135] on button "Skip Uploads" at bounding box center [717, 136] width 84 height 23
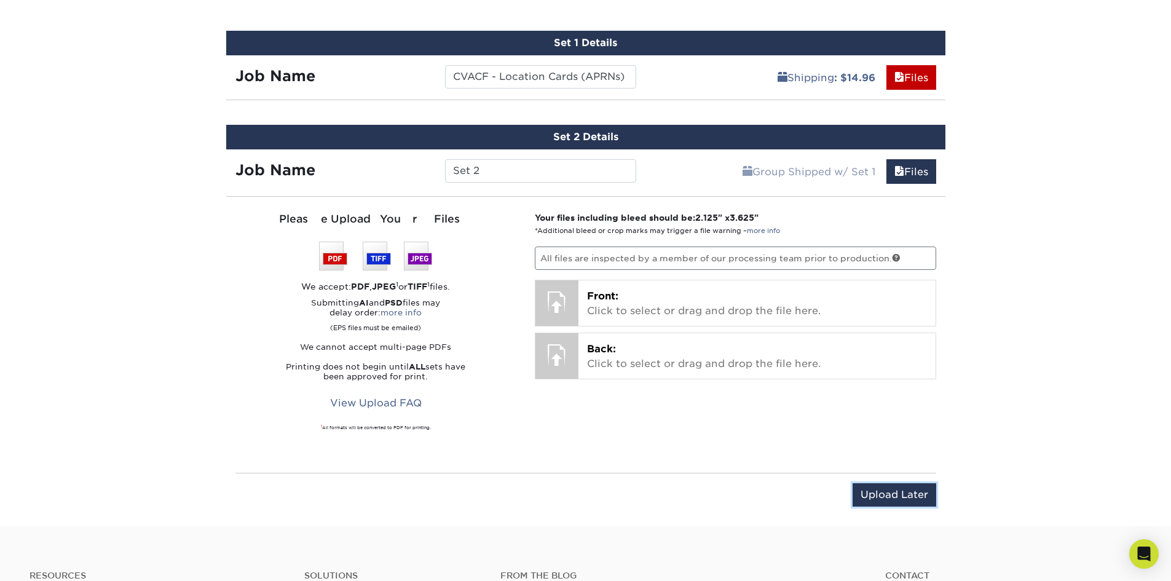
drag, startPoint x: 893, startPoint y: 488, endPoint x: 797, endPoint y: 55, distance: 443.8
click at [908, 84] on link "Files" at bounding box center [911, 77] width 50 height 25
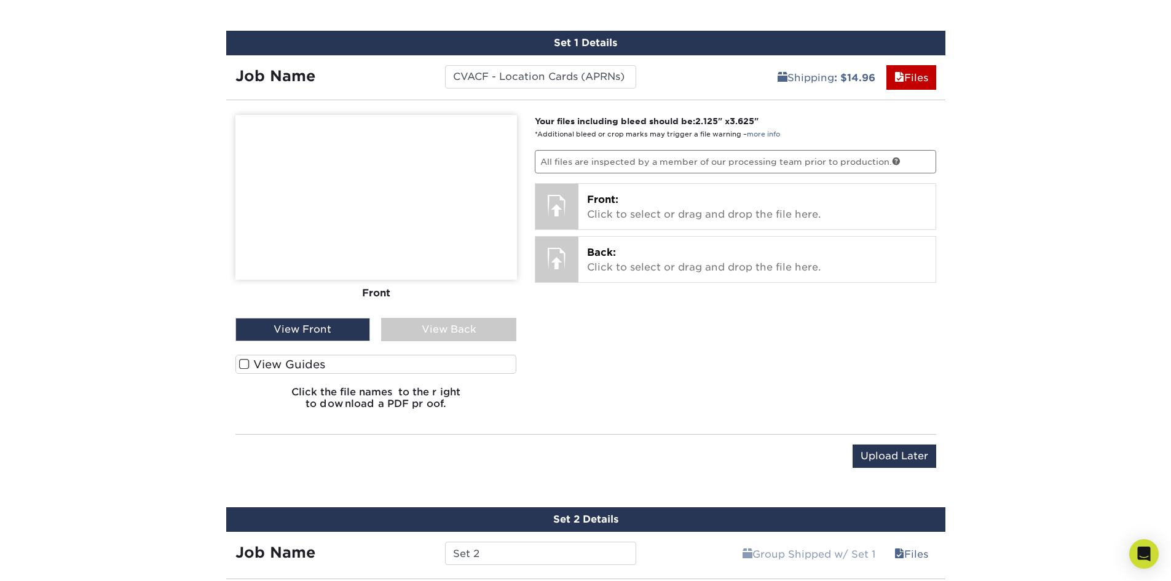
click at [428, 332] on div "View Back" at bounding box center [448, 329] width 135 height 23
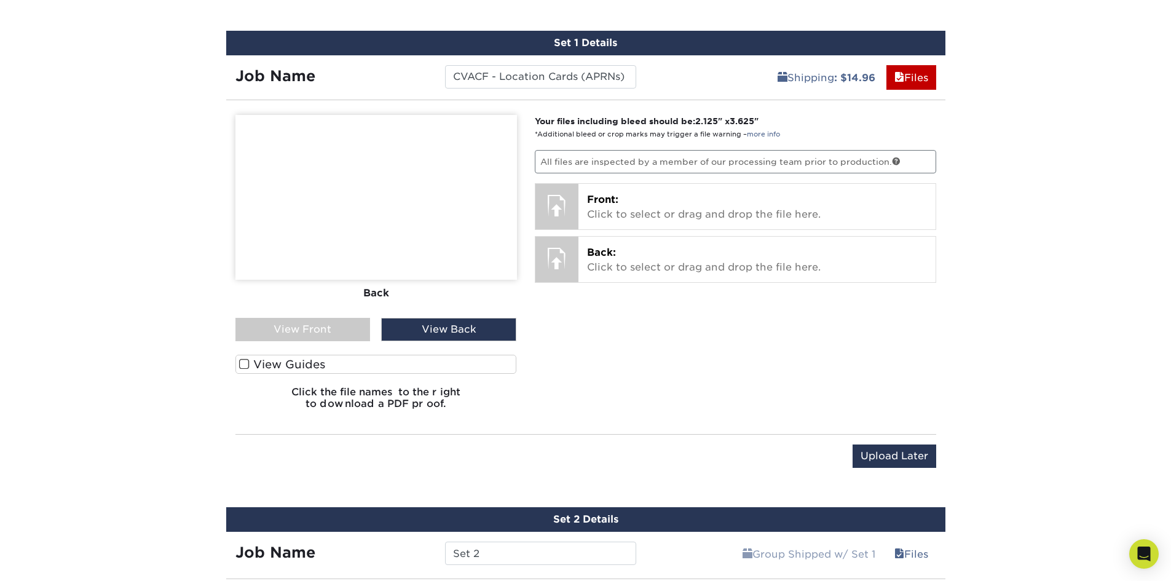
click at [335, 327] on div "View Front" at bounding box center [302, 329] width 135 height 23
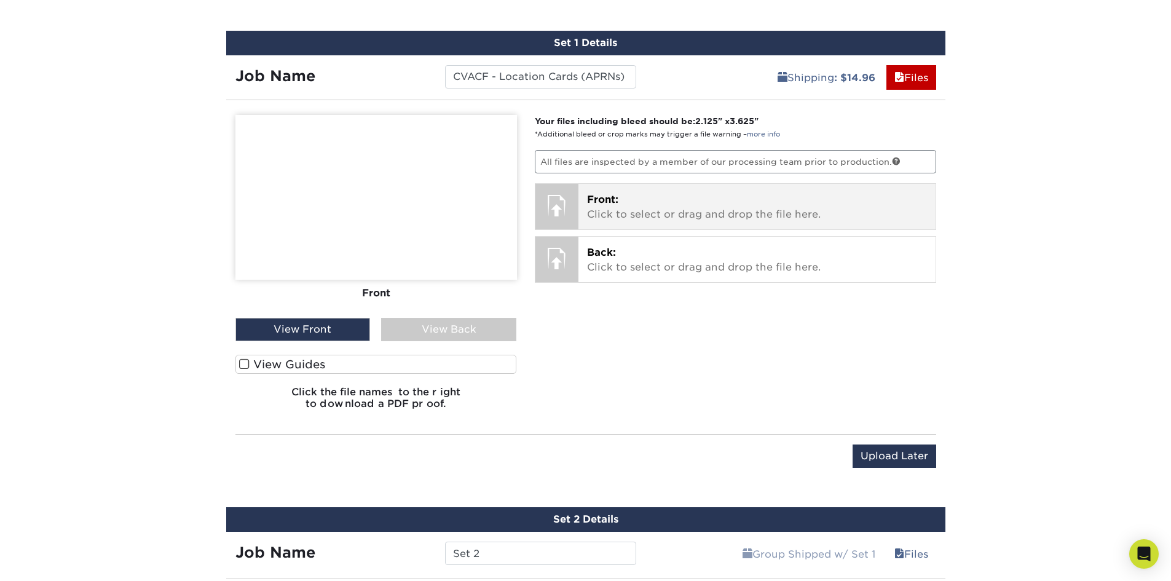
click at [616, 190] on div "Front: Click to select or drag and drop the file here. Choose file CVACF - Busi…" at bounding box center [756, 206] width 357 height 45
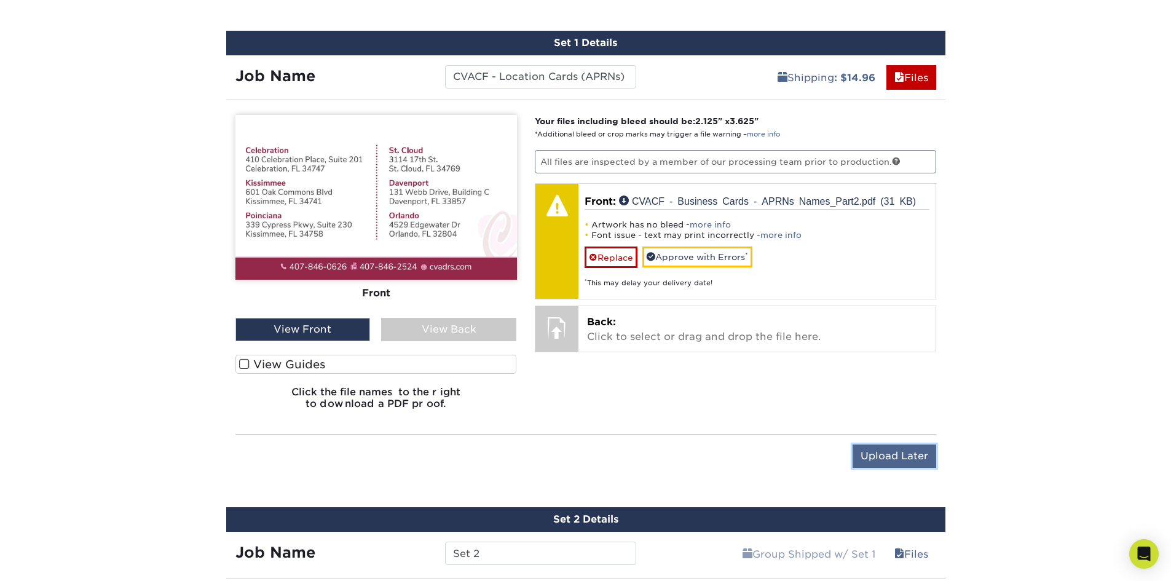
click at [905, 457] on input "Upload Later" at bounding box center [894, 455] width 84 height 23
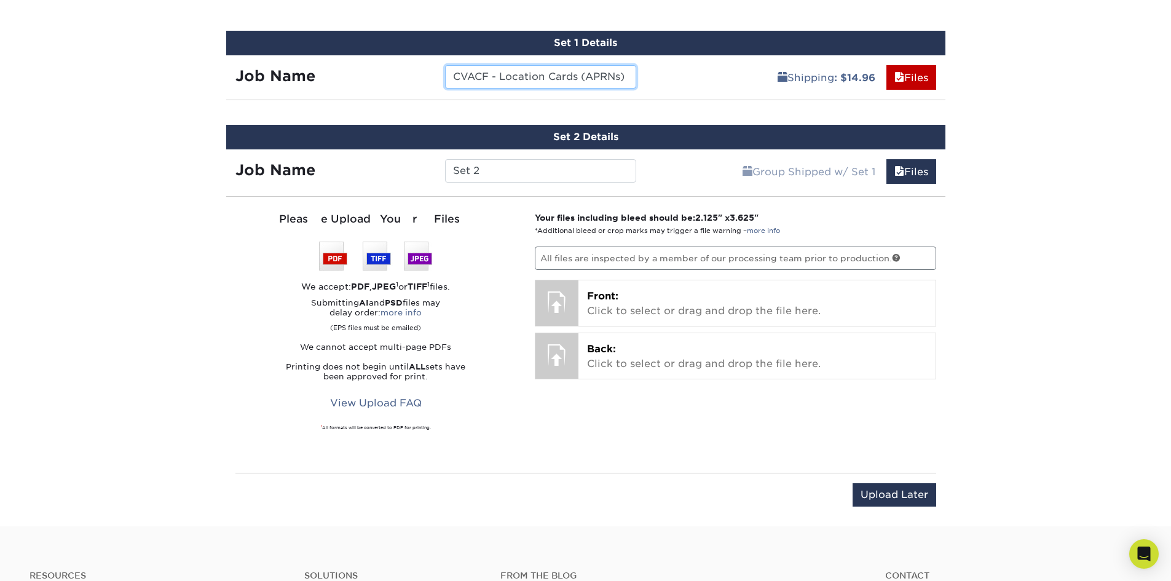
click at [519, 79] on input "CVACF - Location Cards (APRNs) - [DATE] Reorder" at bounding box center [540, 76] width 191 height 23
click at [493, 167] on input "Set 2" at bounding box center [540, 170] width 191 height 23
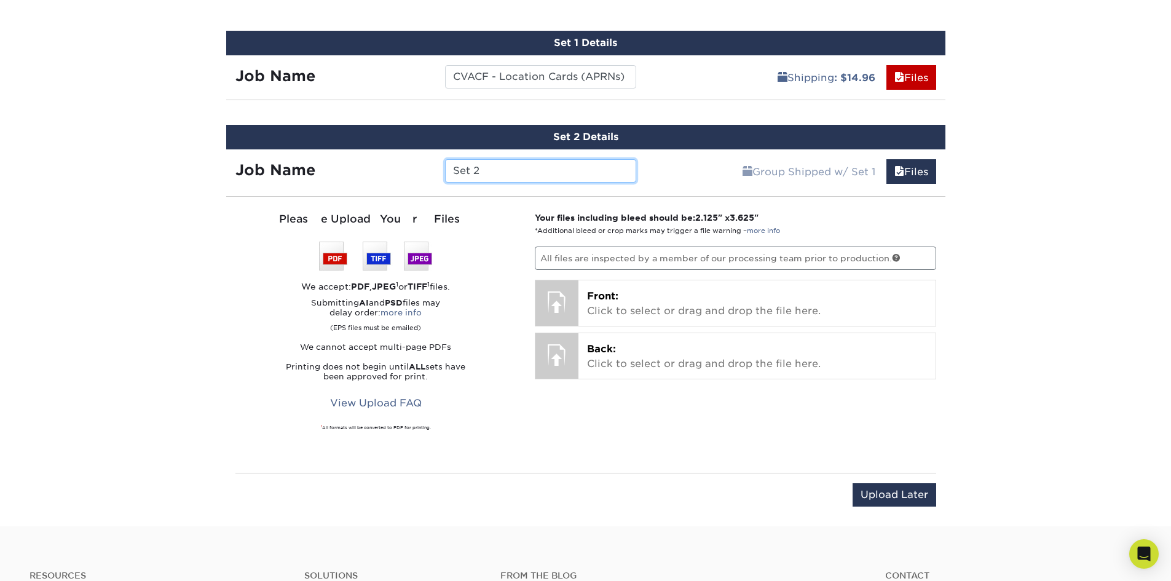
click at [493, 167] on input "Set 2" at bounding box center [540, 170] width 191 height 23
paste input "CVACF - Location Cards (APRNs) - [DATE] Reorder"
drag, startPoint x: 517, startPoint y: 173, endPoint x: 484, endPoint y: 175, distance: 32.7
click at [484, 175] on input "CVACF - Location Cards (APRNs) - [DATE] Reorder" at bounding box center [540, 170] width 191 height 23
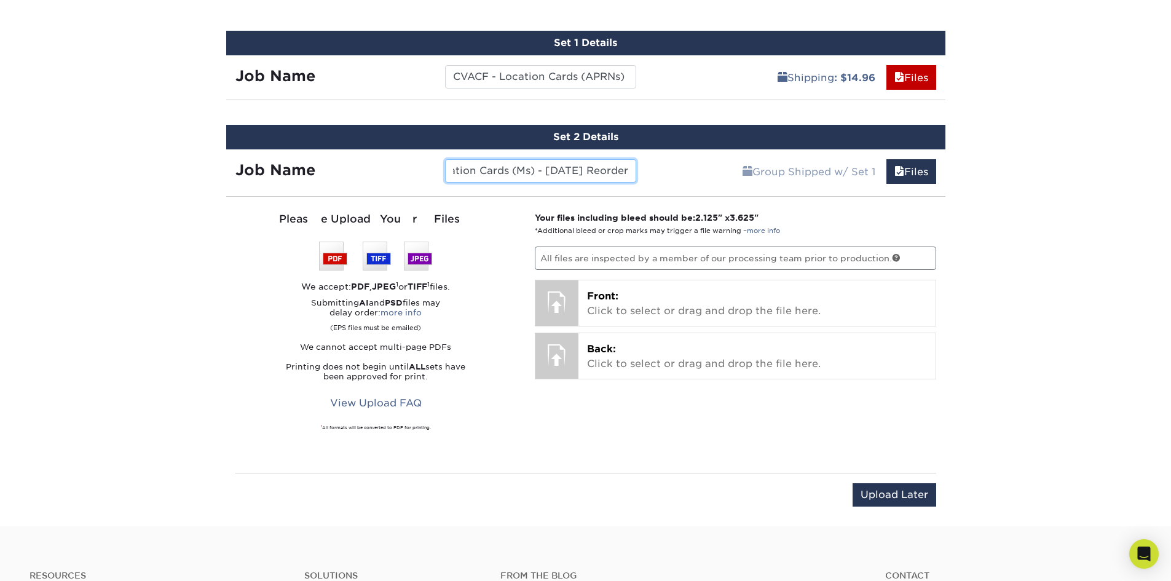
scroll to position [0, 80]
type input "CVACF - Location Cards (MDs) - [DATE] Reorder"
click at [895, 489] on input "Upload Later" at bounding box center [894, 494] width 84 height 23
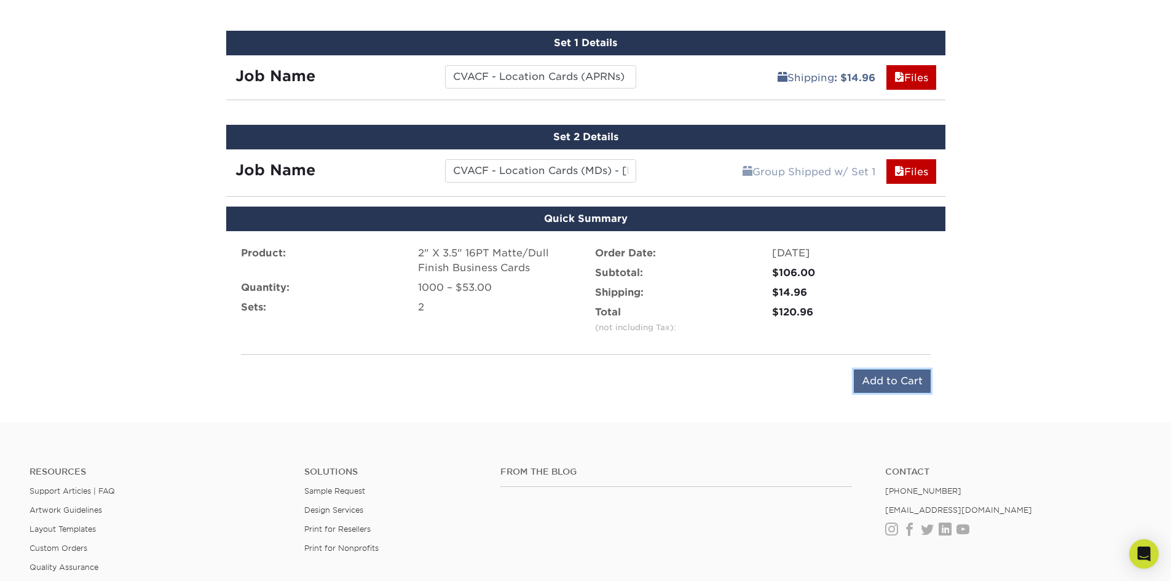
click at [900, 383] on input "Add to Cart" at bounding box center [892, 380] width 77 height 23
